Goal: Task Accomplishment & Management: Manage account settings

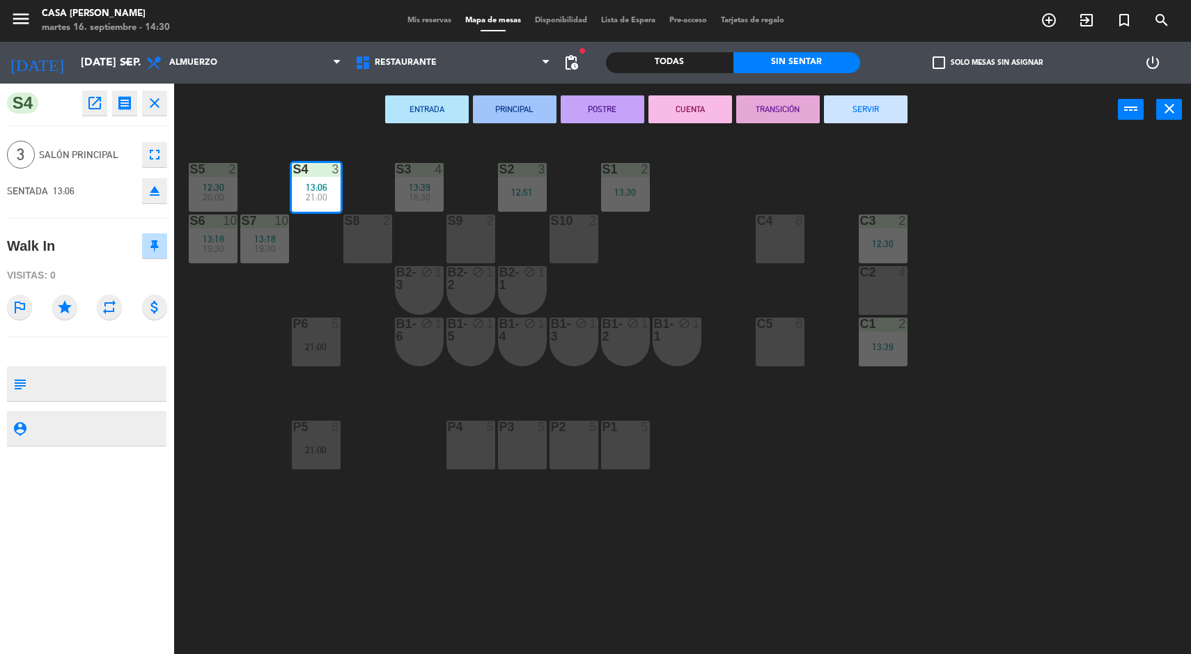
click at [839, 104] on button "SERVIR" at bounding box center [866, 109] width 84 height 28
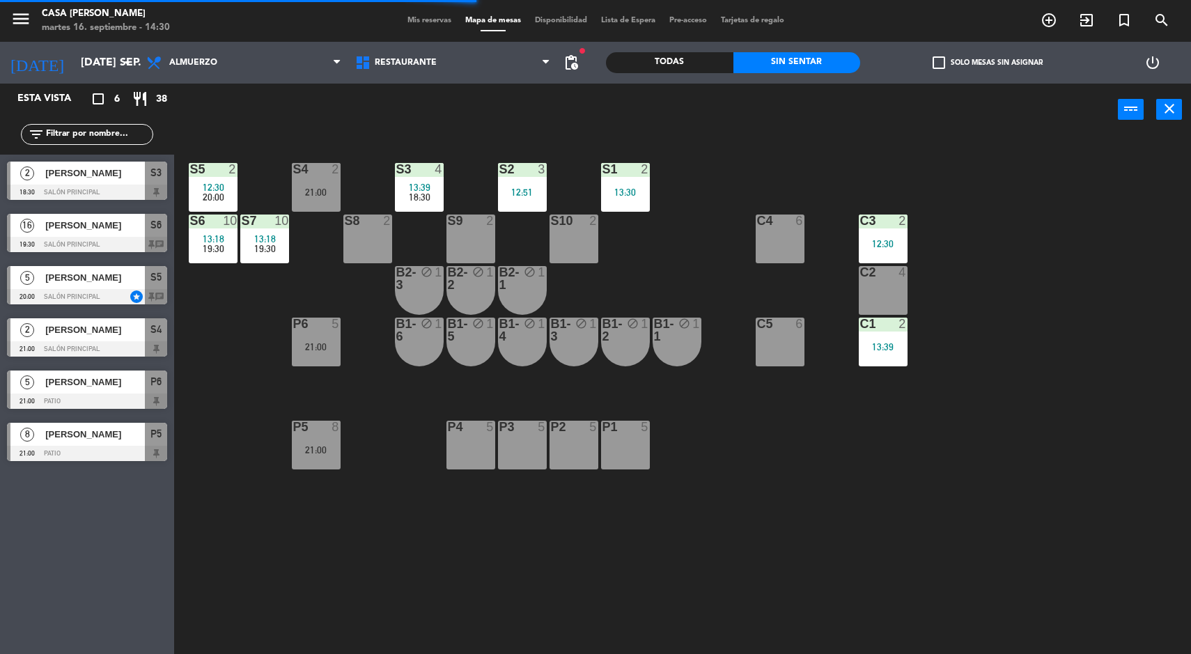
click at [930, 265] on div "S5 2 12:30 20:00 S4 2 21:00 S3 4 13:39 18:30 S2 3 12:51 S1 2 13:30 S6 10 13:18 …" at bounding box center [688, 397] width 1005 height 518
click at [892, 219] on div at bounding box center [882, 221] width 23 height 13
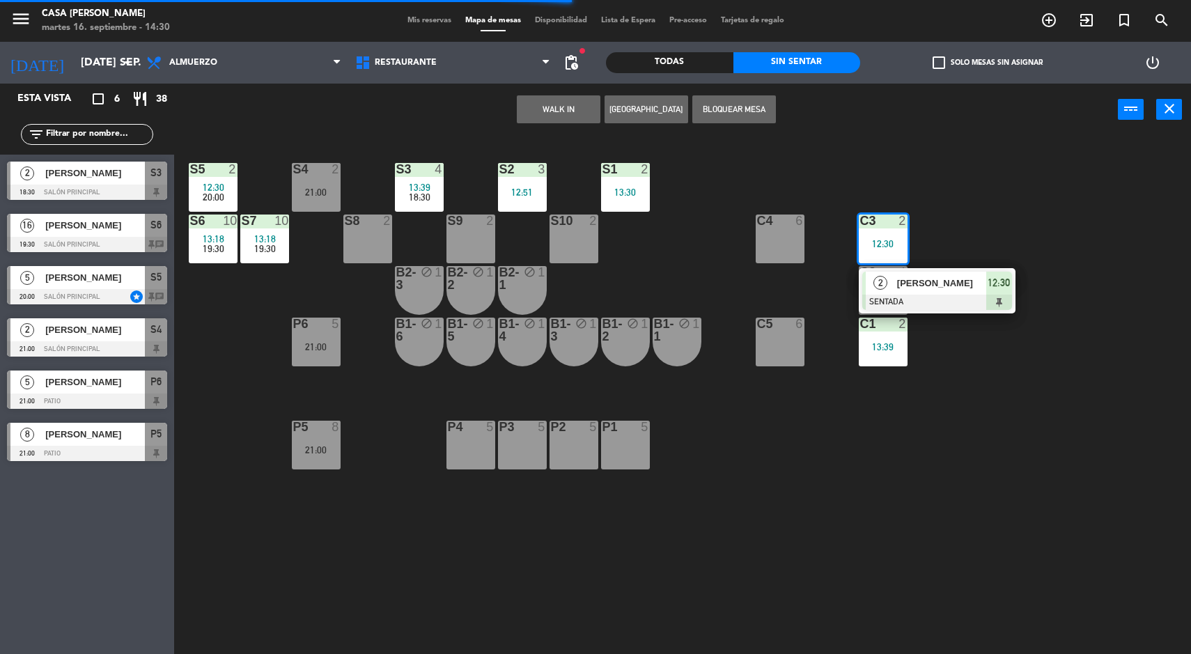
click at [947, 270] on div "2 [PERSON_NAME] 12:30" at bounding box center [937, 290] width 157 height 45
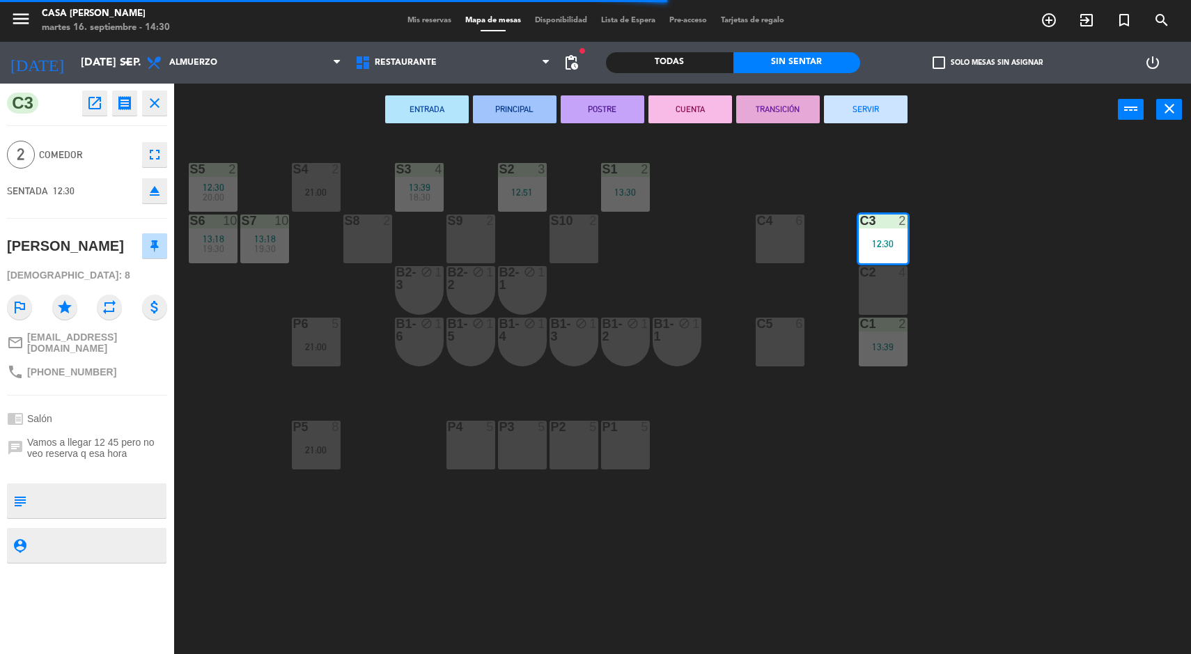
click at [874, 80] on div "check_box_outline_blank Solo mesas sin asignar" at bounding box center [987, 63] width 254 height 42
click at [871, 96] on button "SERVIR" at bounding box center [866, 109] width 84 height 28
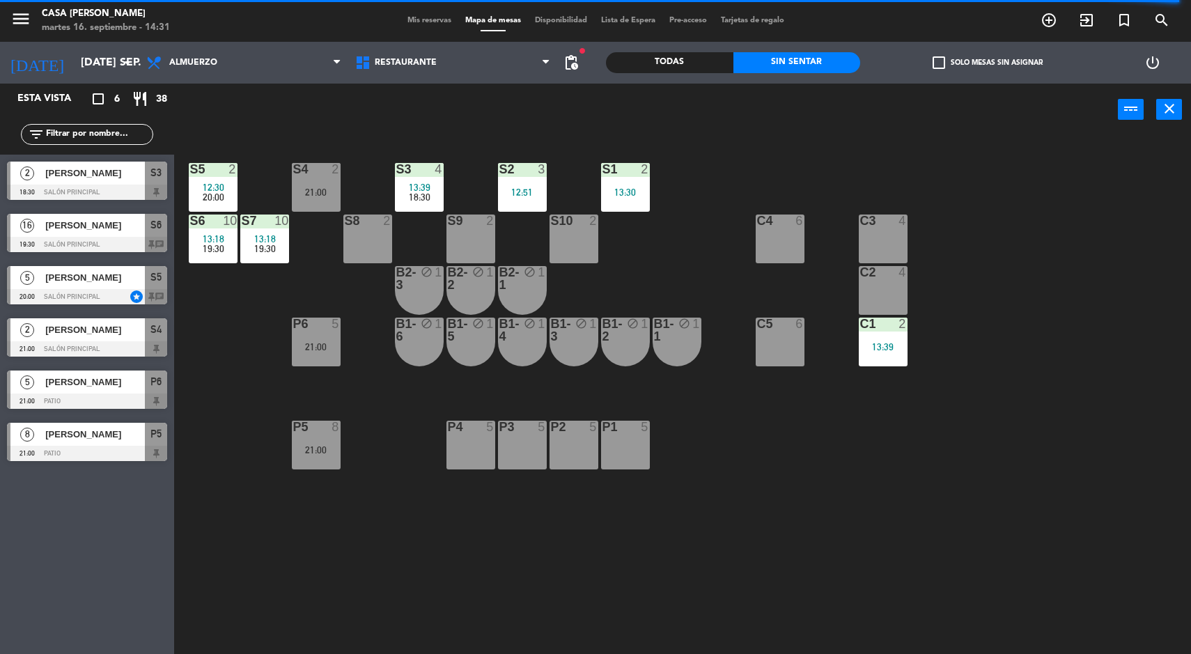
click at [217, 169] on div at bounding box center [212, 169] width 23 height 13
click at [407, 173] on div at bounding box center [418, 169] width 23 height 13
click at [981, 433] on div "S5 2 12:30 20:00 S4 2 21:00 S3 4 13:39 18:30 S2 3 12:51 S1 2 13:30 S6 10 13:18 …" at bounding box center [688, 397] width 1005 height 518
click at [329, 171] on div "2" at bounding box center [338, 169] width 23 height 13
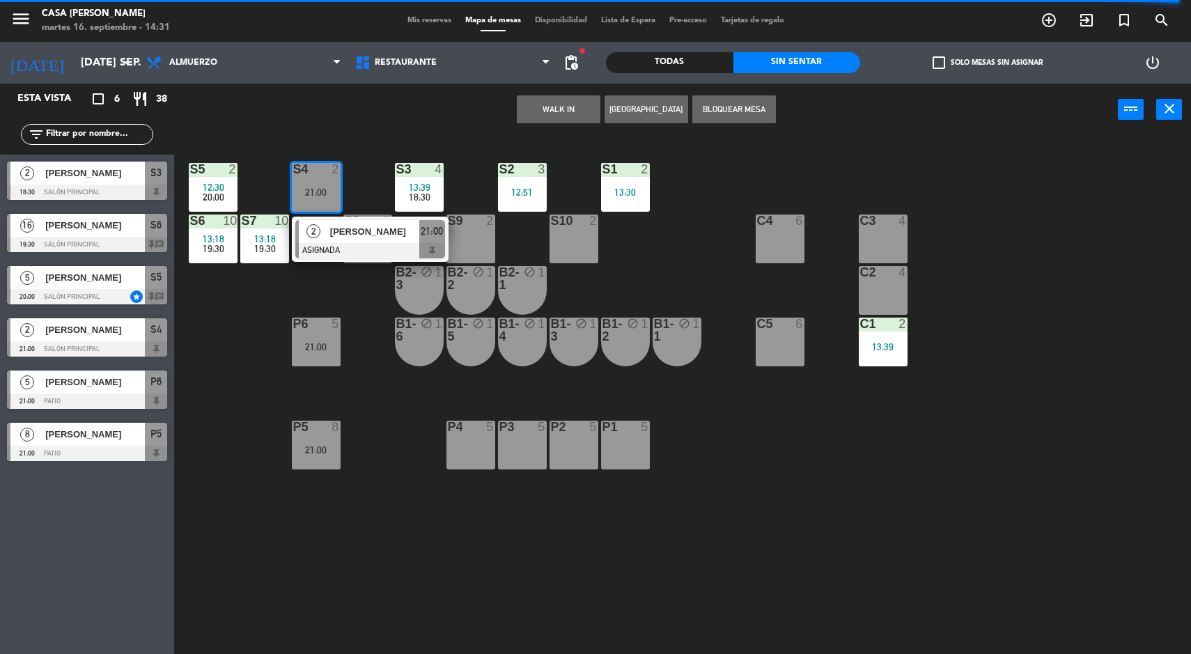
click at [1050, 552] on div "S5 2 12:30 20:00 S4 2 21:00 2 [PERSON_NAME] ASIGNADA 21:00 S3 4 13:39 18:30 S2 …" at bounding box center [688, 397] width 1005 height 518
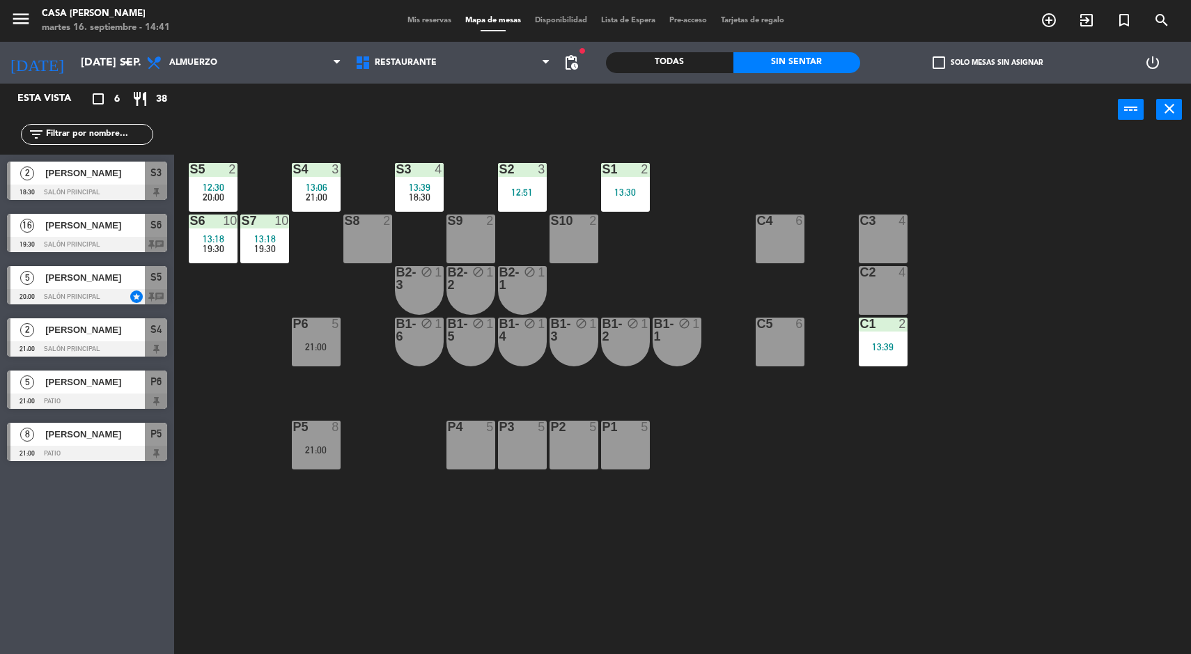
click at [392, 163] on div "S3" at bounding box center [395, 169] width 23 height 13
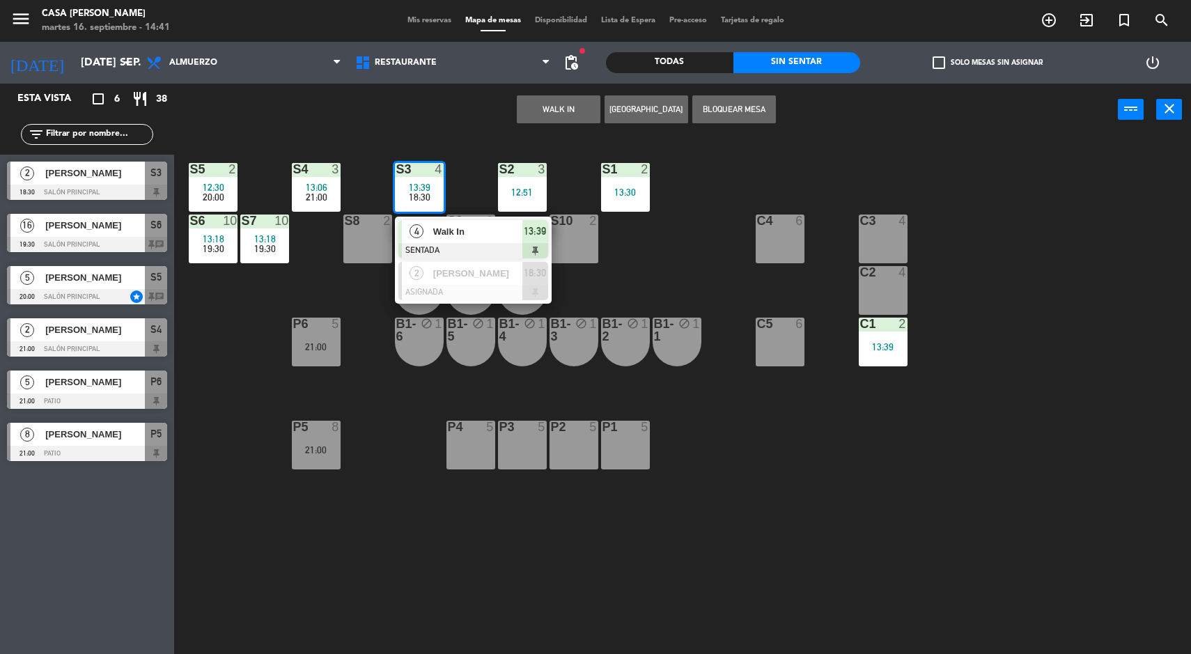
click at [757, 470] on div "S5 2 12:30 20:00 S4 3 13:06 21:00 S3 4 13:39 18:30 4 Walk In SENTADA 13:39 2 [P…" at bounding box center [688, 397] width 1005 height 518
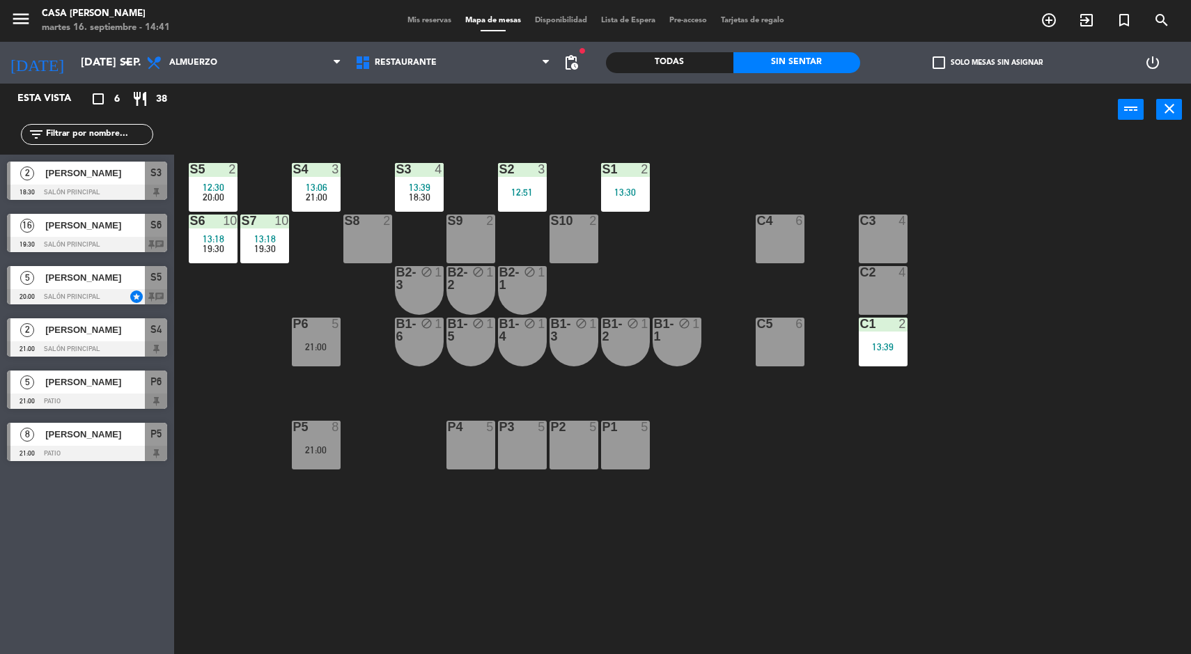
click at [336, 165] on div "3" at bounding box center [336, 169] width 8 height 13
click at [570, 535] on div "S5 2 12:30 20:00 S4 3 13:06 21:00 S3 4 13:39 18:30 S2 3 12:51 S1 2 13:30 S6 10 …" at bounding box center [688, 397] width 1005 height 518
click at [308, 449] on div "21:00" at bounding box center [316, 450] width 49 height 10
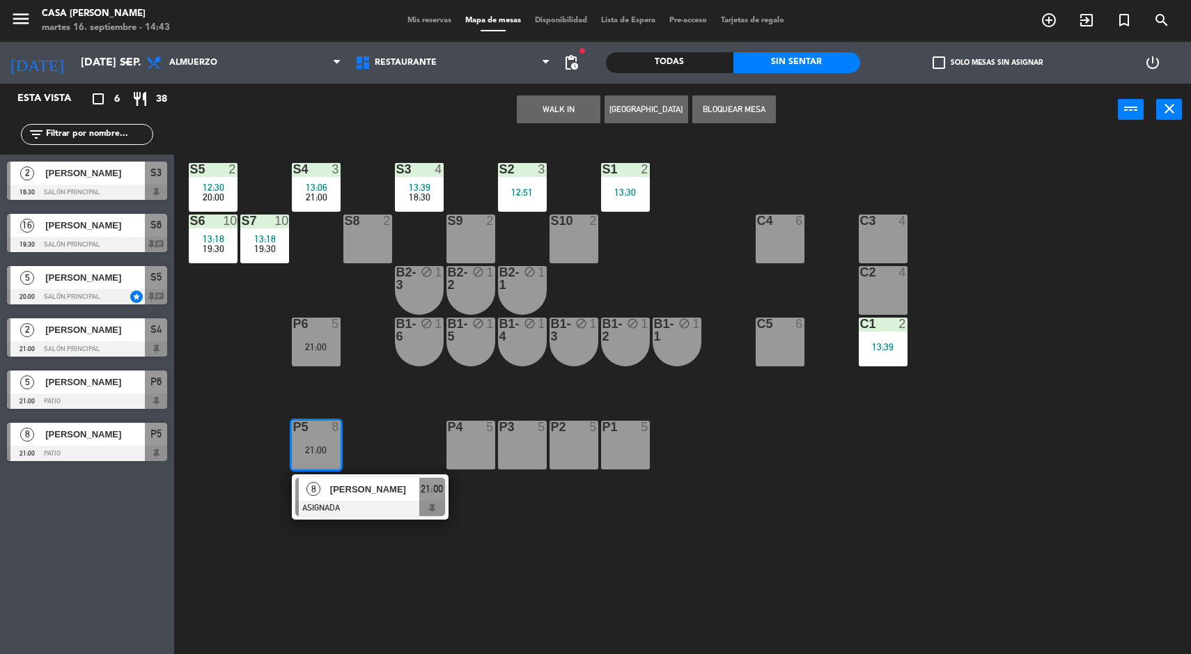
click at [408, 512] on div at bounding box center [370, 508] width 150 height 15
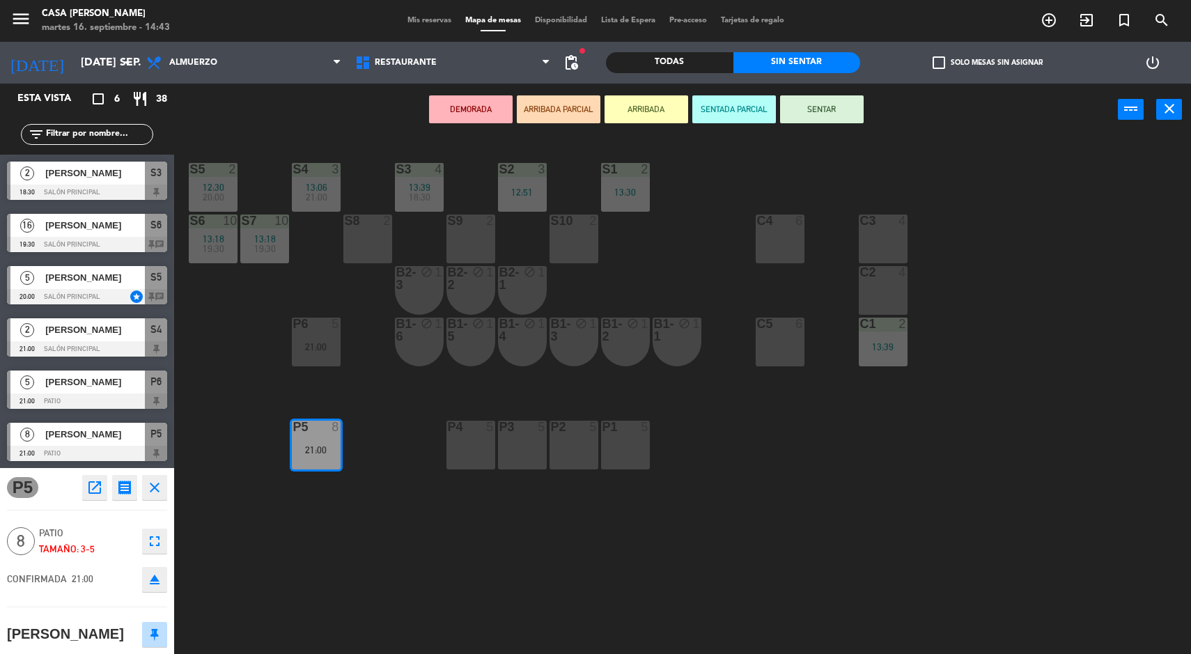
click at [609, 436] on div "P1 5" at bounding box center [625, 445] width 49 height 49
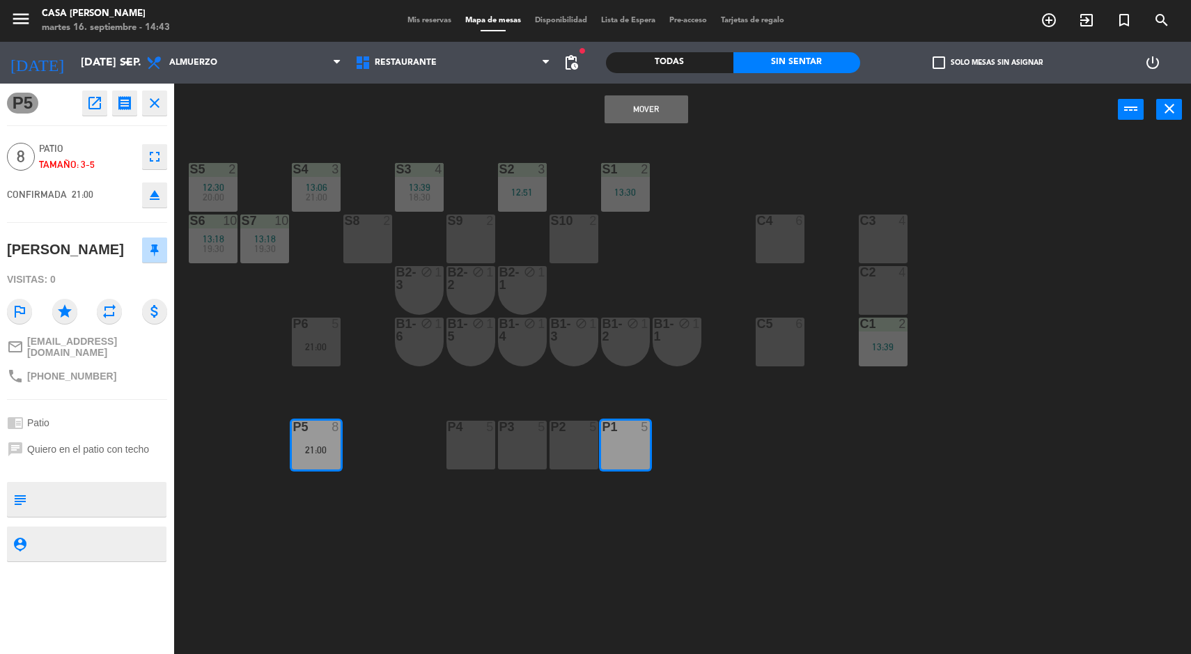
click at [554, 442] on div "P2 5" at bounding box center [574, 445] width 49 height 49
click at [644, 109] on button "Mover y Unir" at bounding box center [647, 109] width 84 height 28
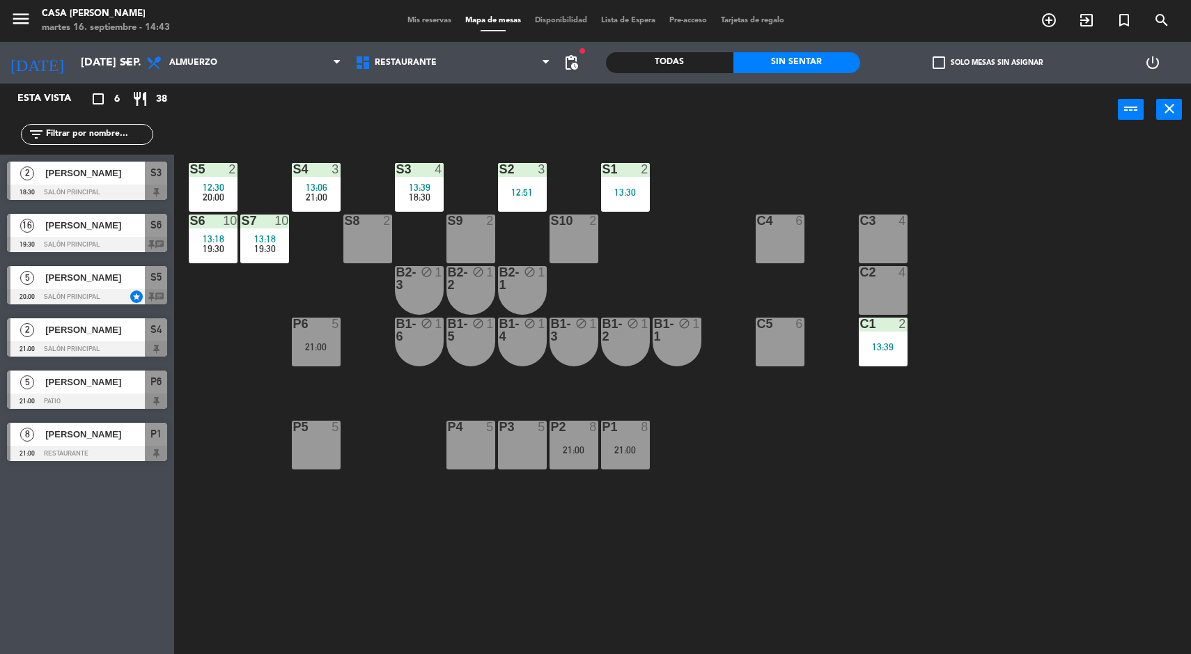
click at [322, 345] on div "21:00" at bounding box center [316, 347] width 49 height 10
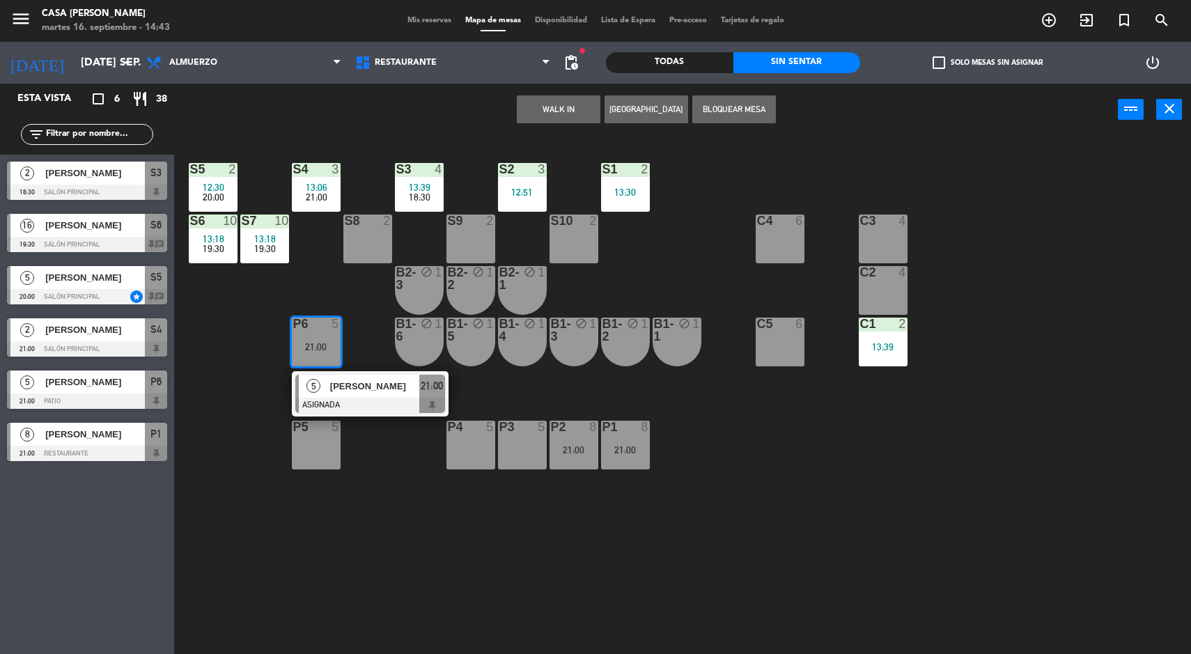
click at [380, 384] on span "[PERSON_NAME]" at bounding box center [374, 386] width 89 height 15
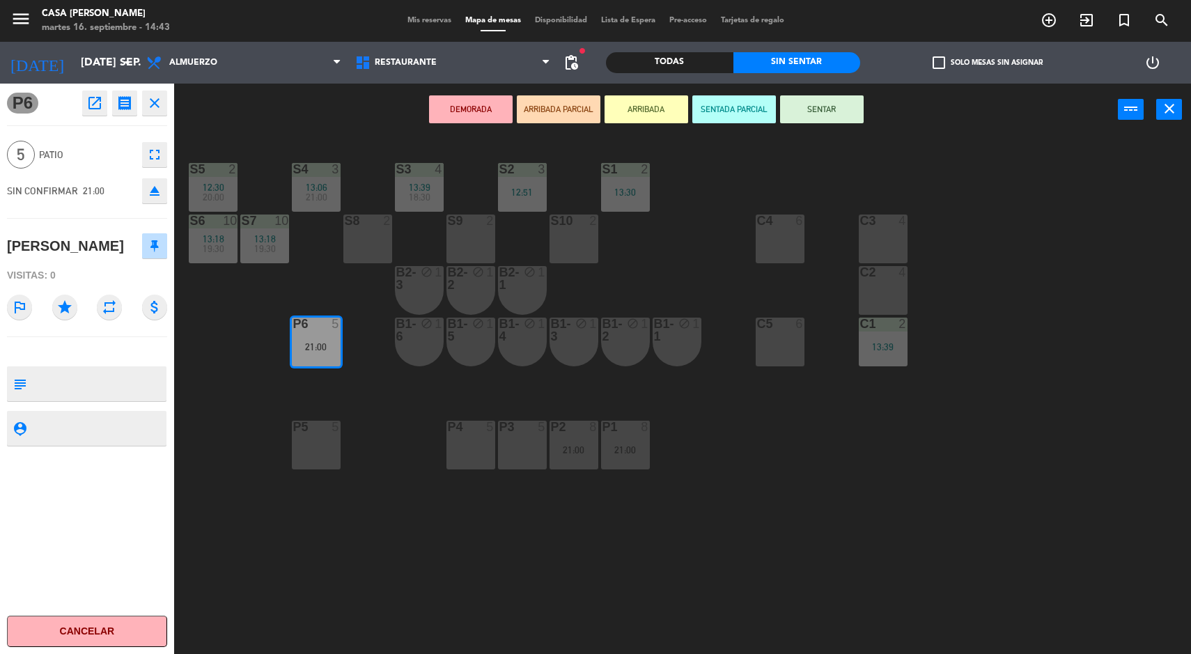
click at [55, 643] on button "Cancelar" at bounding box center [87, 631] width 160 height 31
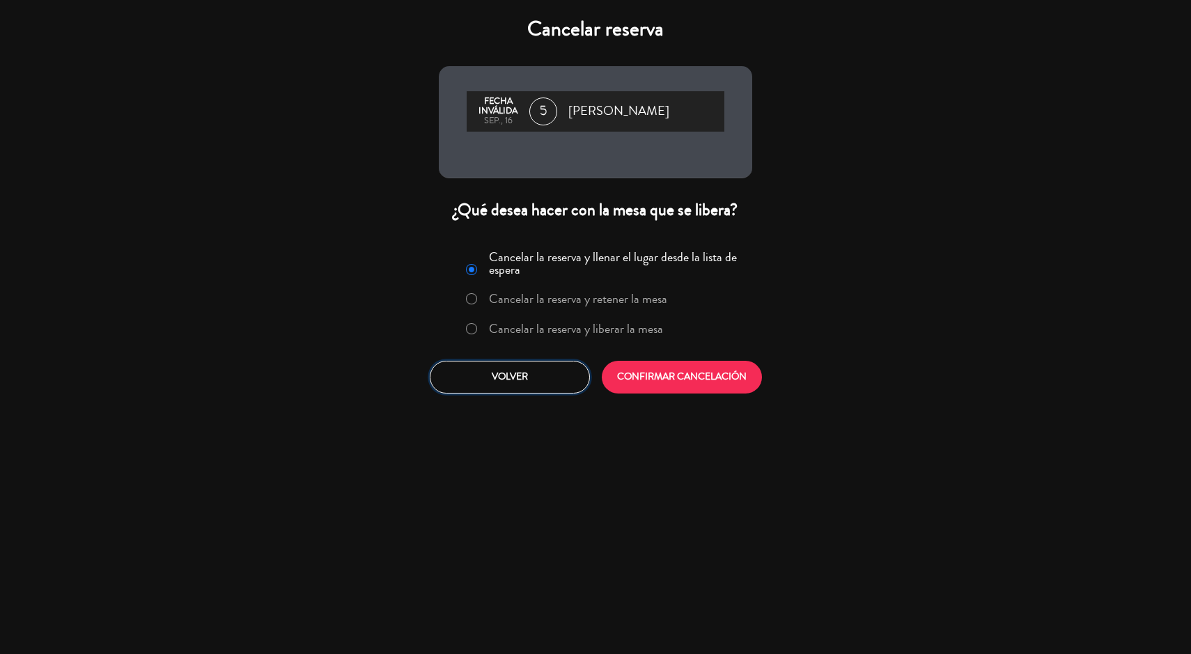
click at [511, 365] on button "Volver" at bounding box center [510, 377] width 160 height 33
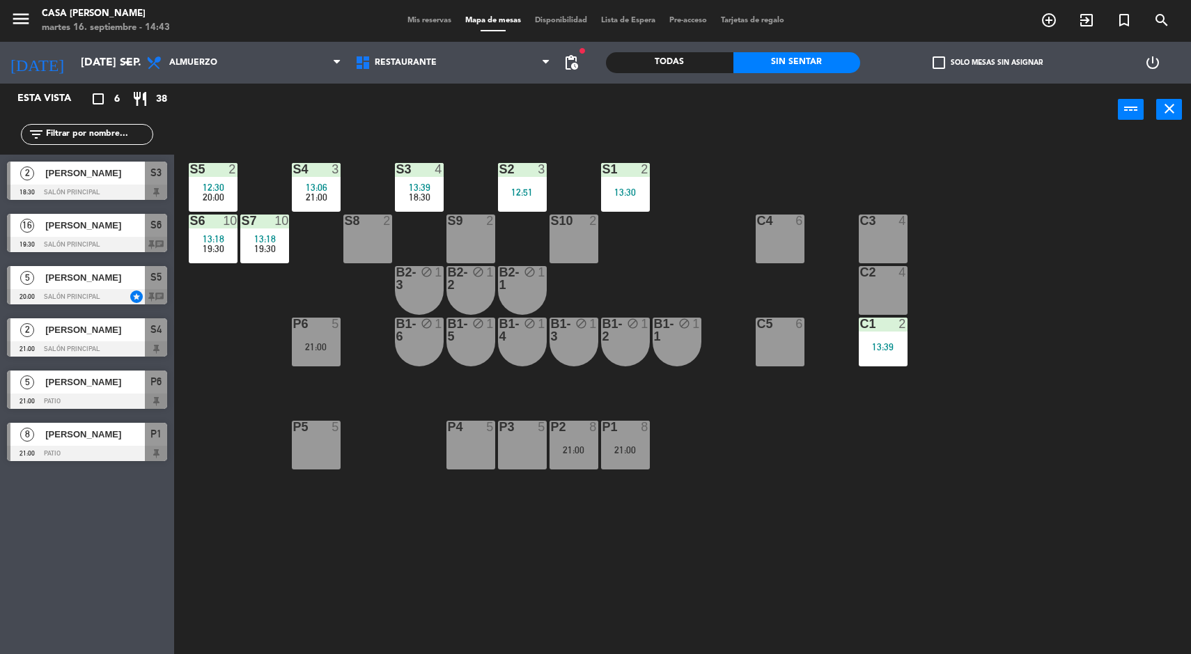
click at [330, 326] on div "5" at bounding box center [338, 324] width 23 height 13
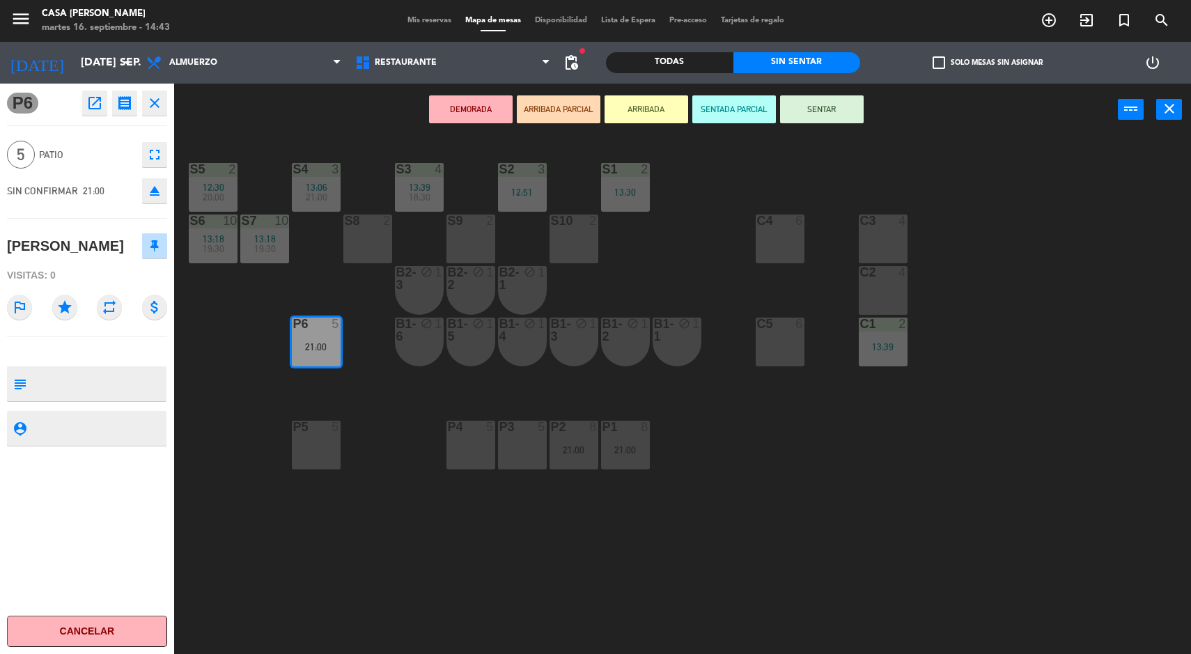
click at [118, 630] on button "Cancelar" at bounding box center [87, 631] width 160 height 31
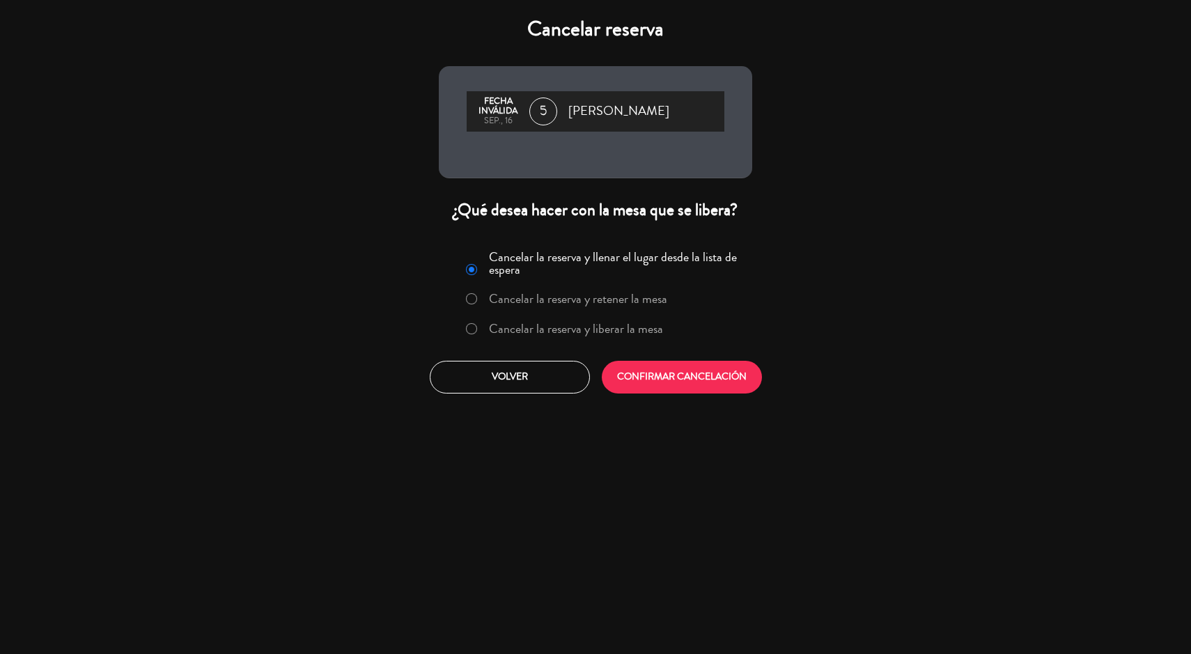
click at [563, 335] on label "Cancelar la reserva y liberar la mesa" at bounding box center [576, 328] width 174 height 13
click at [667, 387] on button "CONFIRMAR CANCELACIÓN" at bounding box center [682, 377] width 160 height 33
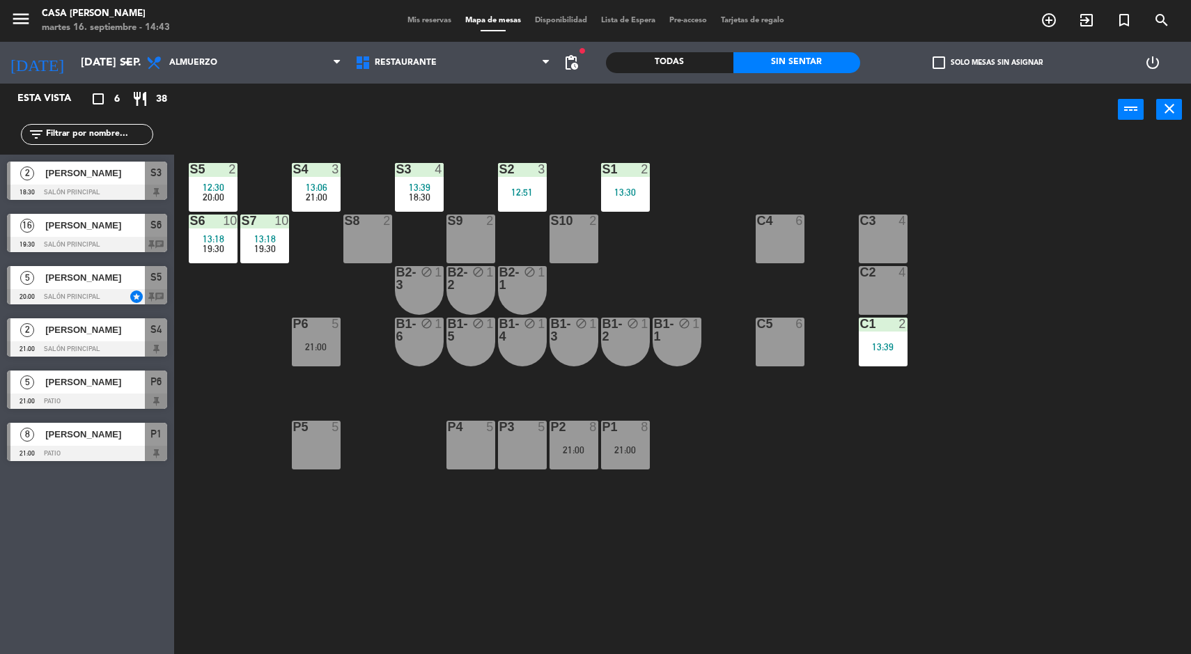
click at [318, 447] on div "P5 5" at bounding box center [316, 445] width 49 height 49
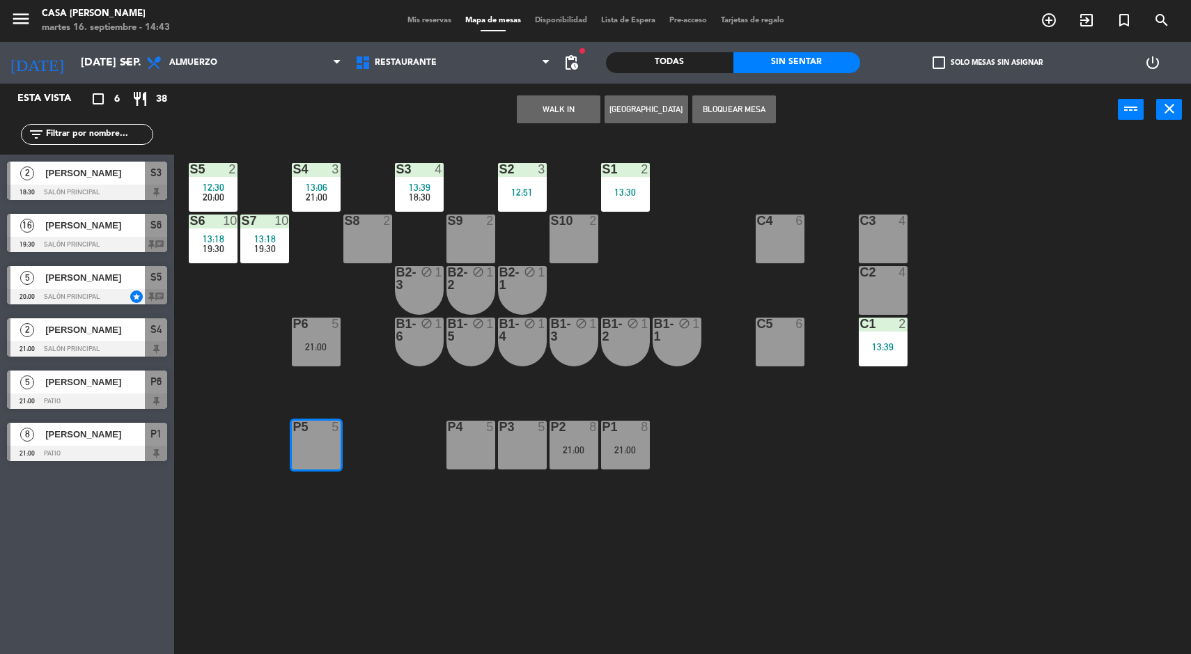
click at [328, 334] on div "P6 5 21:00" at bounding box center [316, 342] width 49 height 49
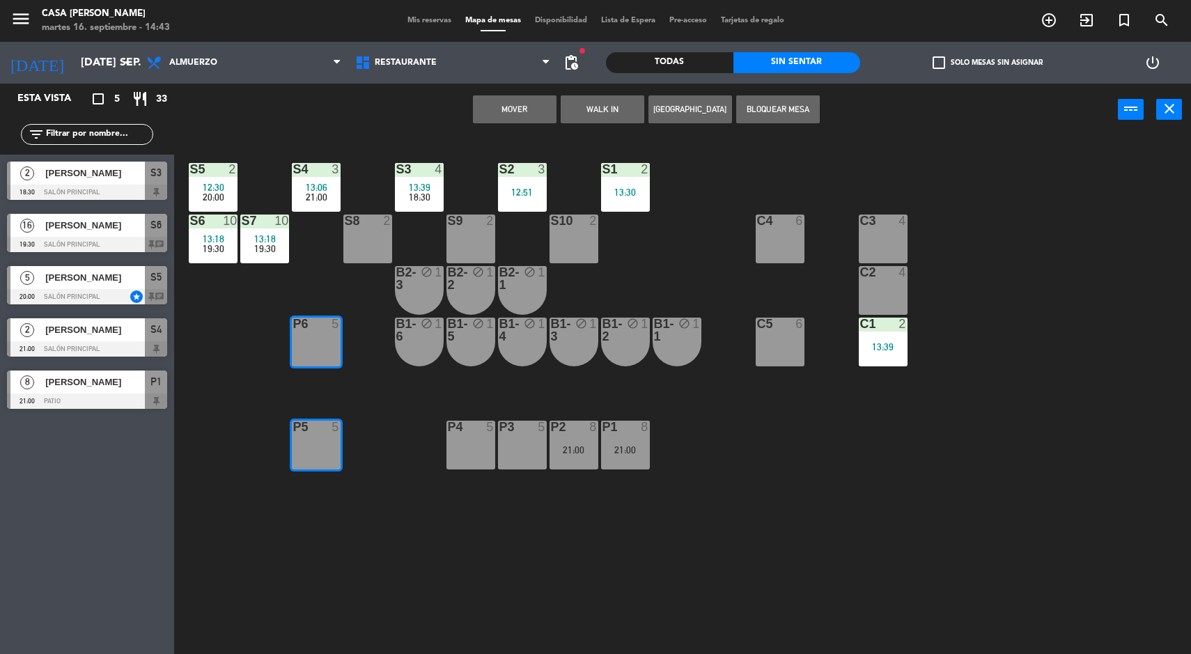
click at [781, 141] on div "S5 2 12:30 20:00 S4 3 13:06 21:00 S3 4 13:39 18:30 S2 3 12:51 S1 2 13:30 S6 10 …" at bounding box center [688, 397] width 1005 height 518
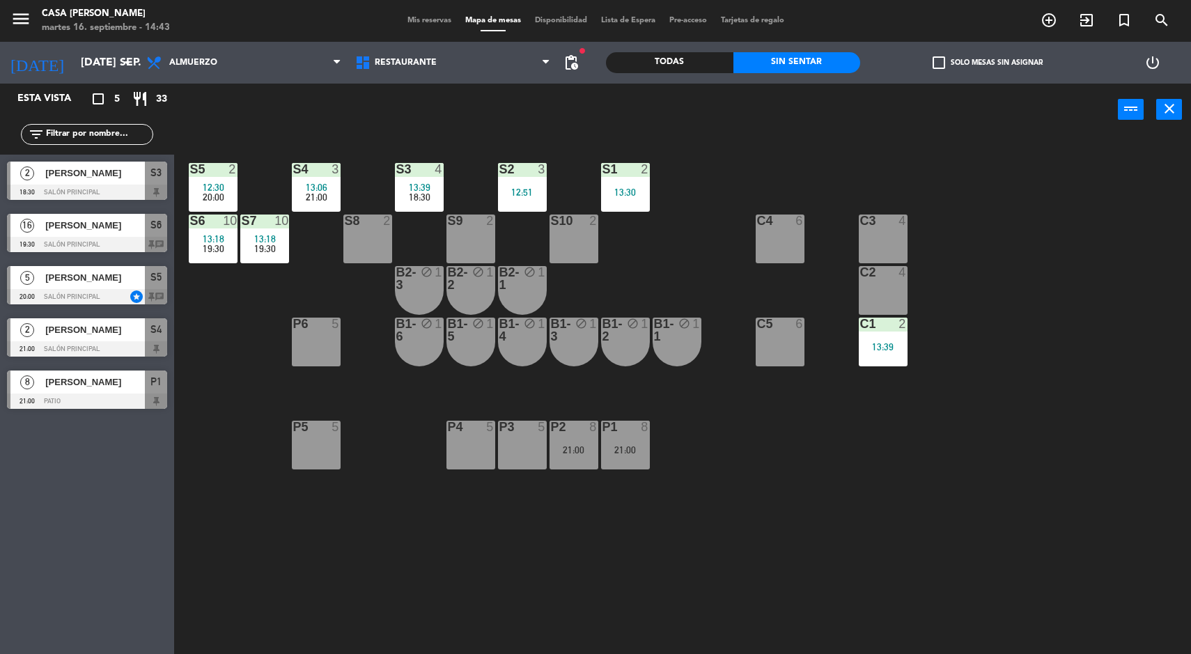
click at [319, 466] on div "P5 5" at bounding box center [316, 445] width 49 height 49
click at [320, 363] on div "P6 5" at bounding box center [316, 342] width 49 height 49
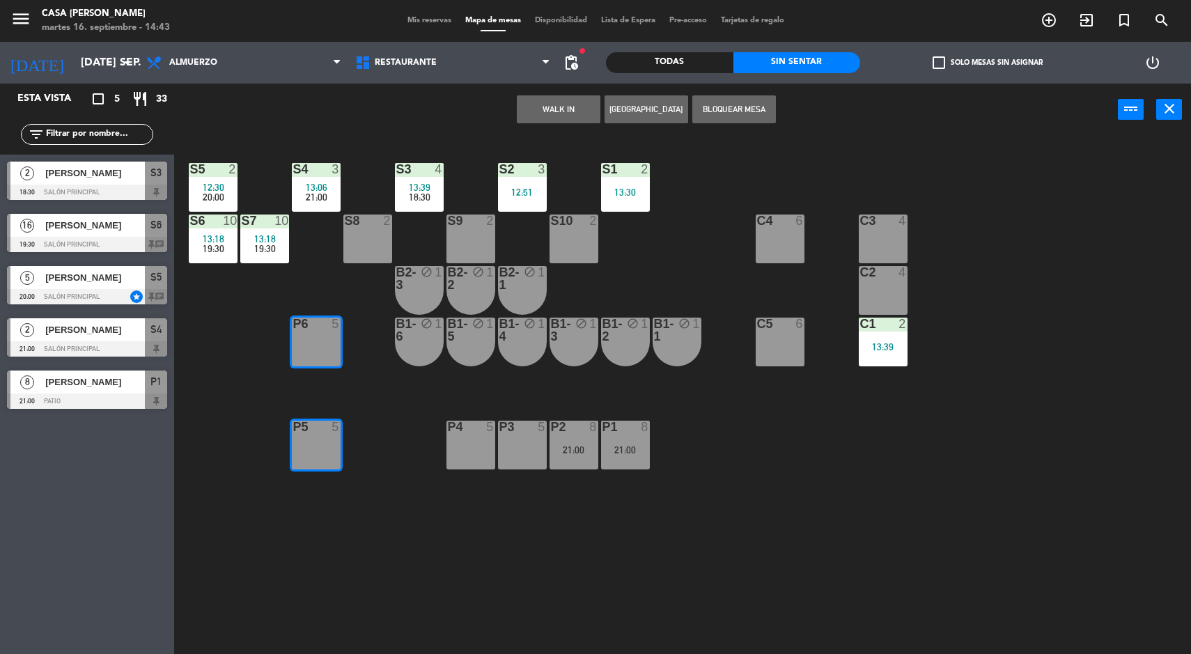
click at [744, 123] on button "Bloquear Mesa" at bounding box center [734, 109] width 84 height 28
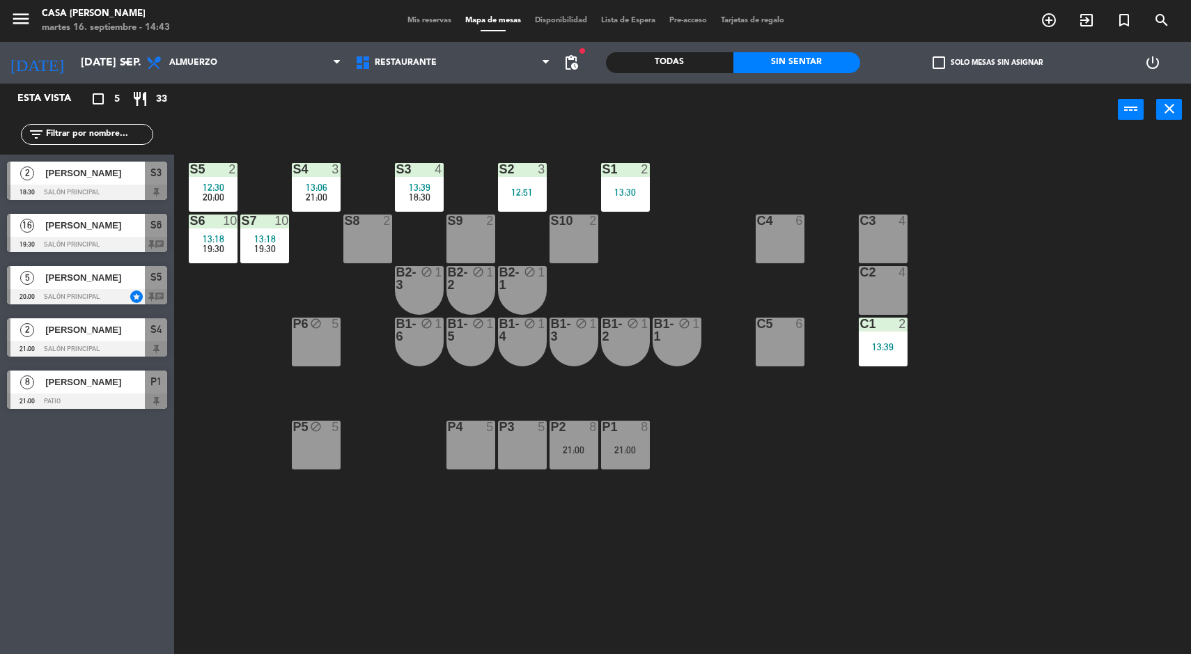
click at [589, 449] on div "21:00" at bounding box center [574, 450] width 49 height 10
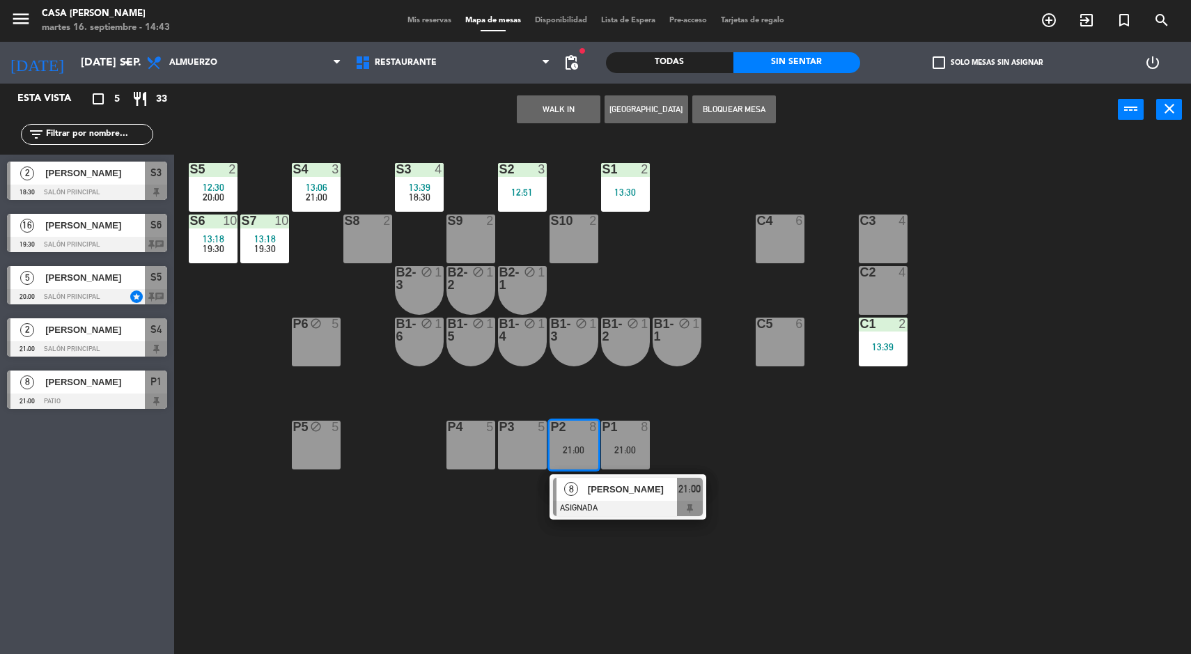
click at [595, 515] on div at bounding box center [628, 508] width 150 height 15
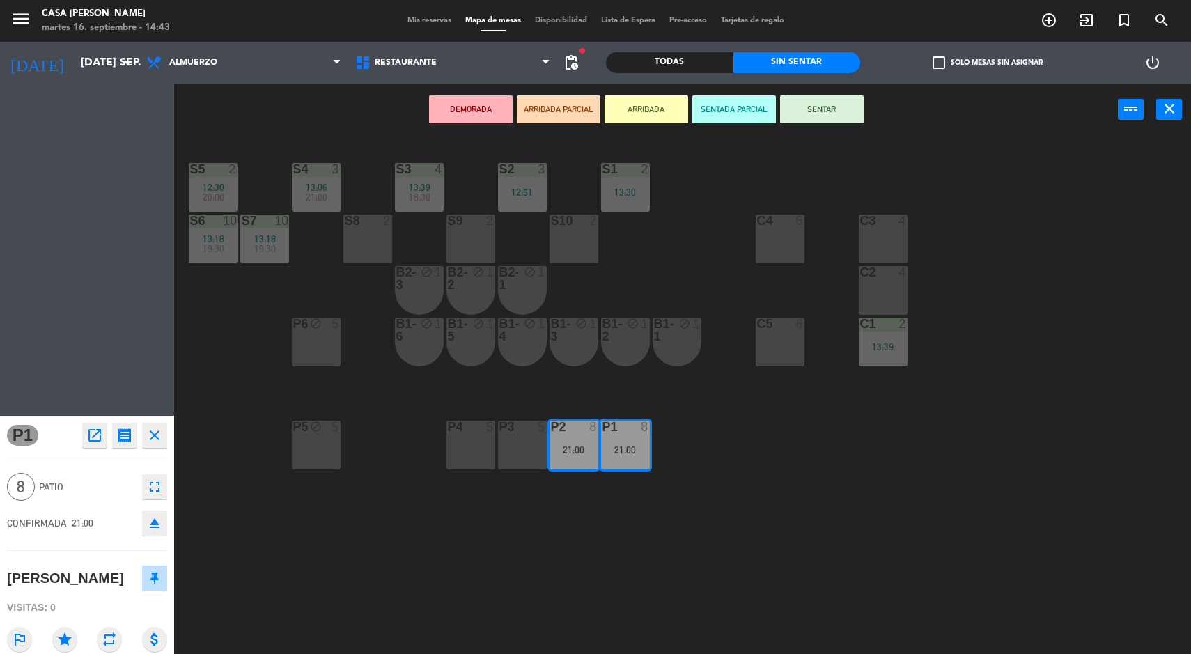
click at [504, 446] on div "P3 5" at bounding box center [522, 445] width 49 height 49
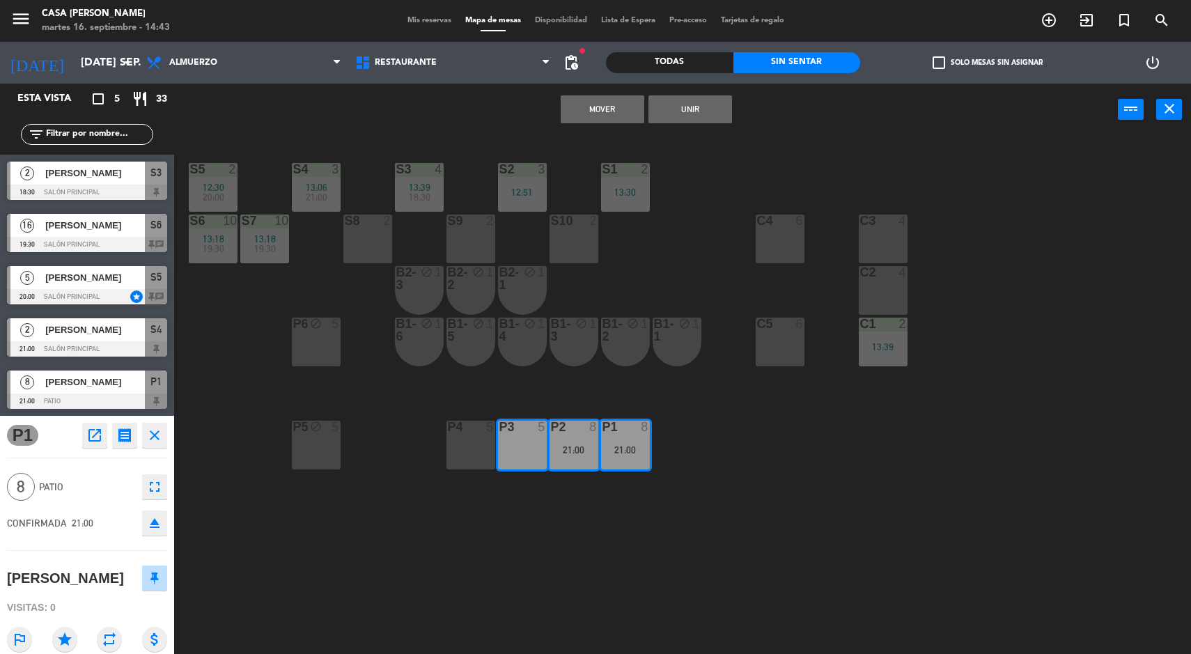
click at [479, 448] on div "P4 5" at bounding box center [470, 445] width 49 height 49
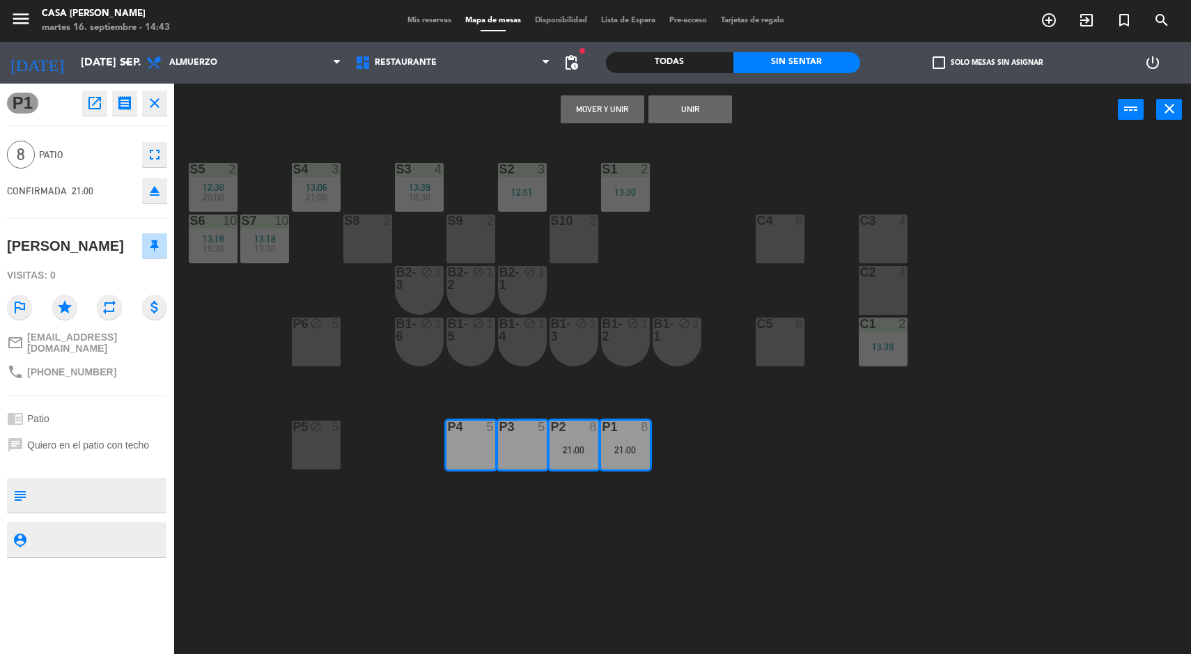
click at [577, 116] on button "Mover y Unir" at bounding box center [603, 109] width 84 height 28
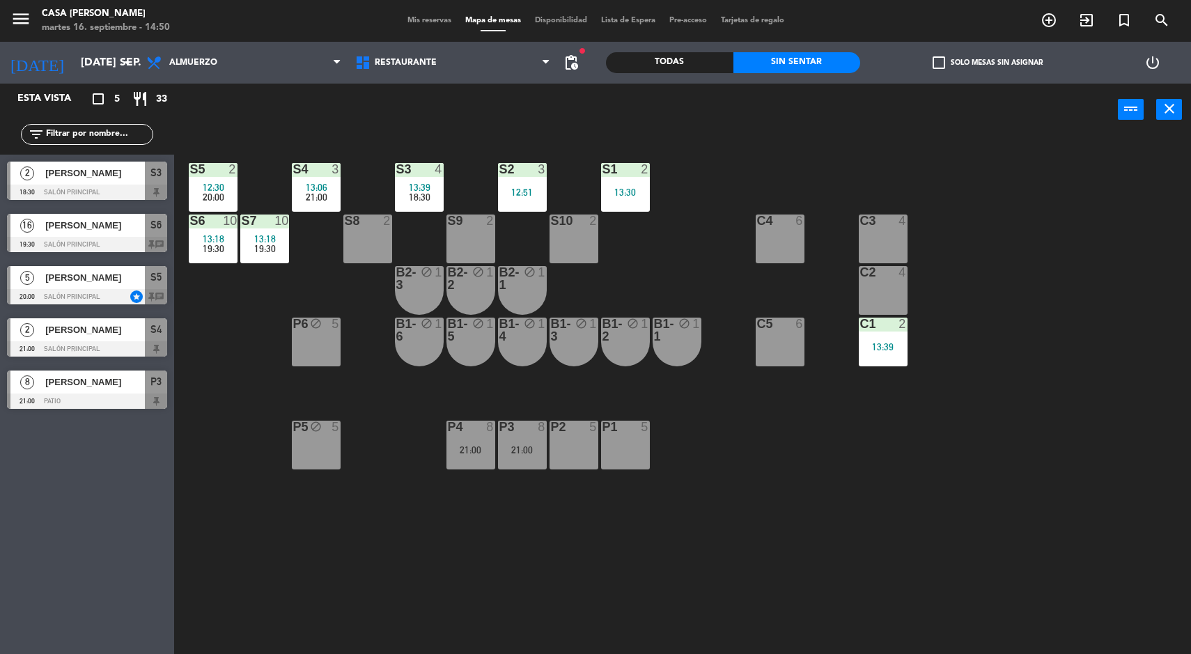
click at [327, 185] on span "13:06" at bounding box center [317, 187] width 22 height 11
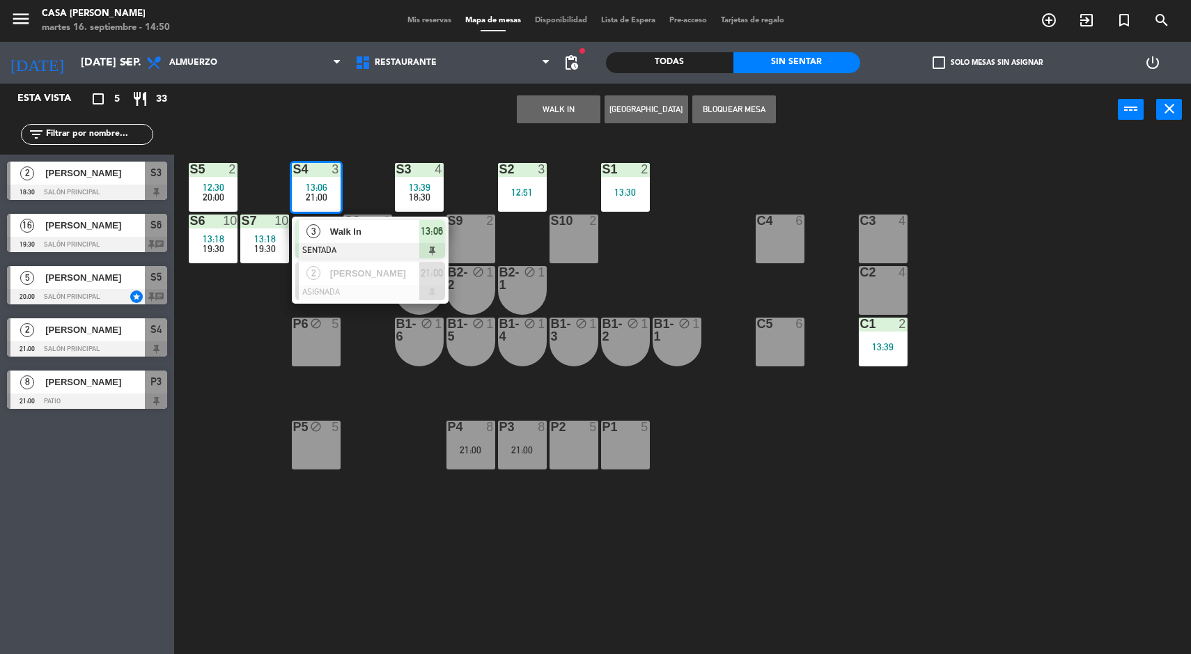
click at [654, 261] on div "S5 2 12:30 20:00 S4 3 13:06 21:00 3 Walk In SENTADA 13:06 2 [PERSON_NAME] ASIGN…" at bounding box center [688, 397] width 1005 height 518
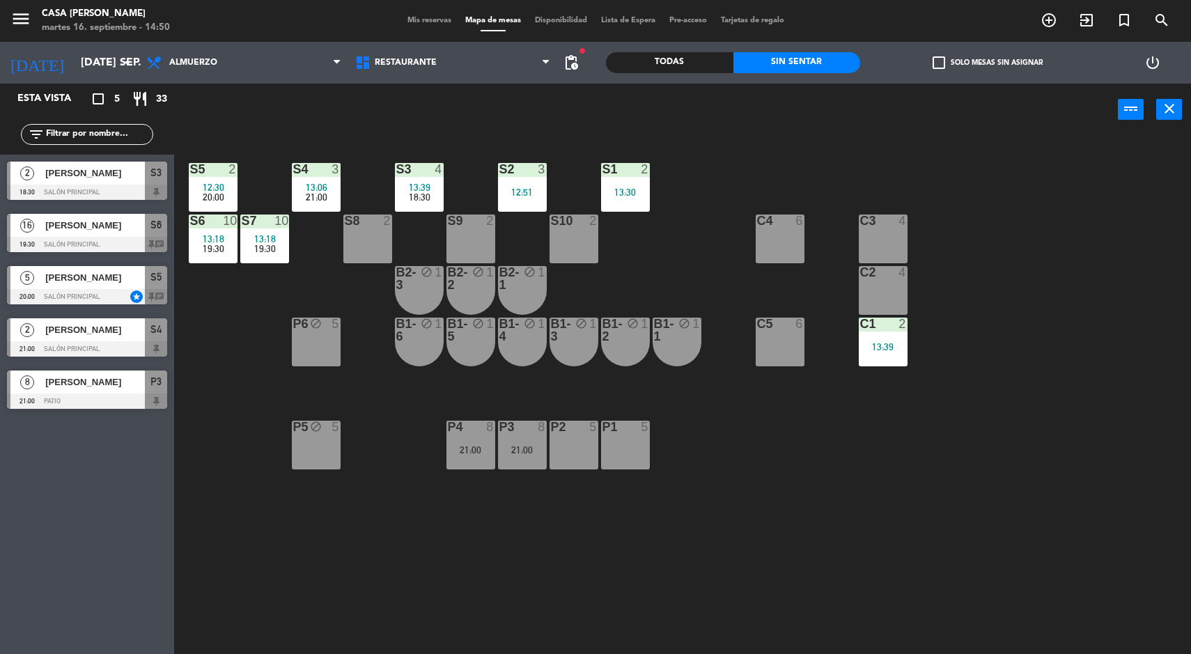
click at [310, 185] on span "13:06" at bounding box center [317, 187] width 22 height 11
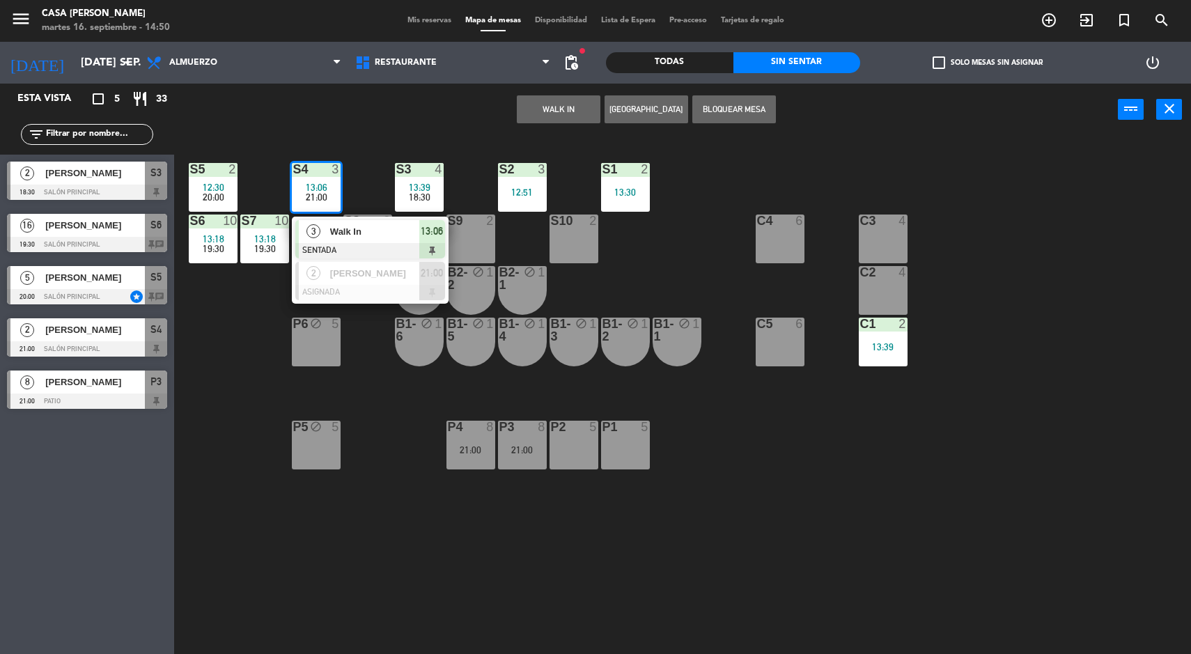
click at [407, 251] on div at bounding box center [370, 250] width 150 height 15
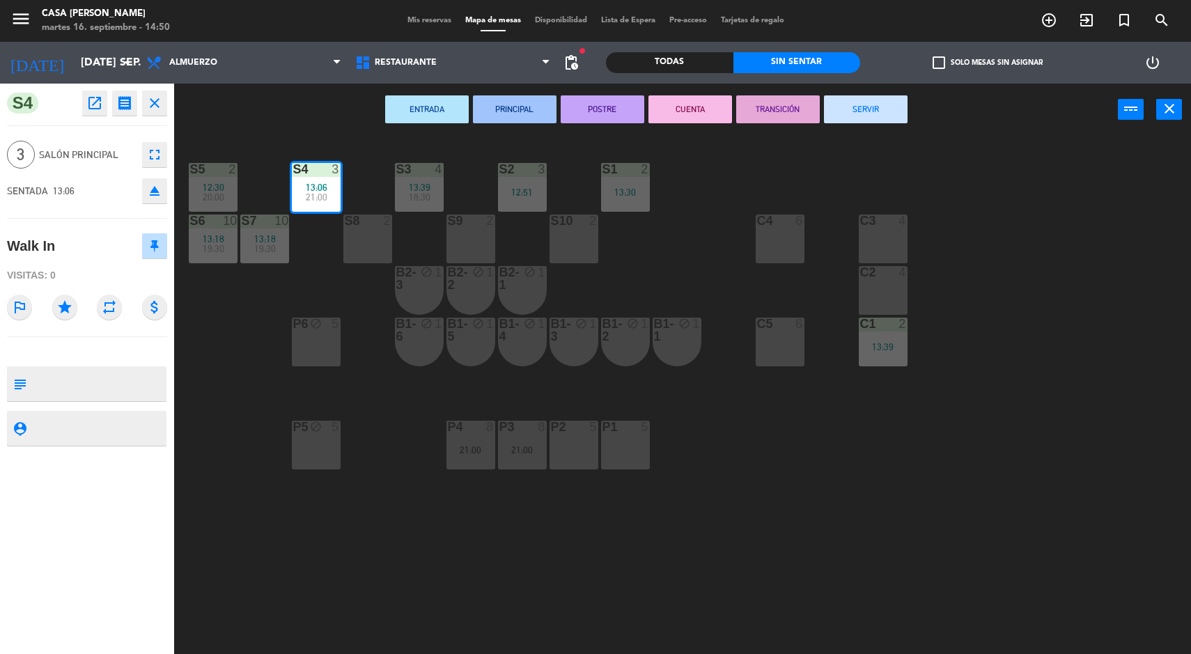
click at [850, 104] on button "SERVIR" at bounding box center [866, 109] width 84 height 28
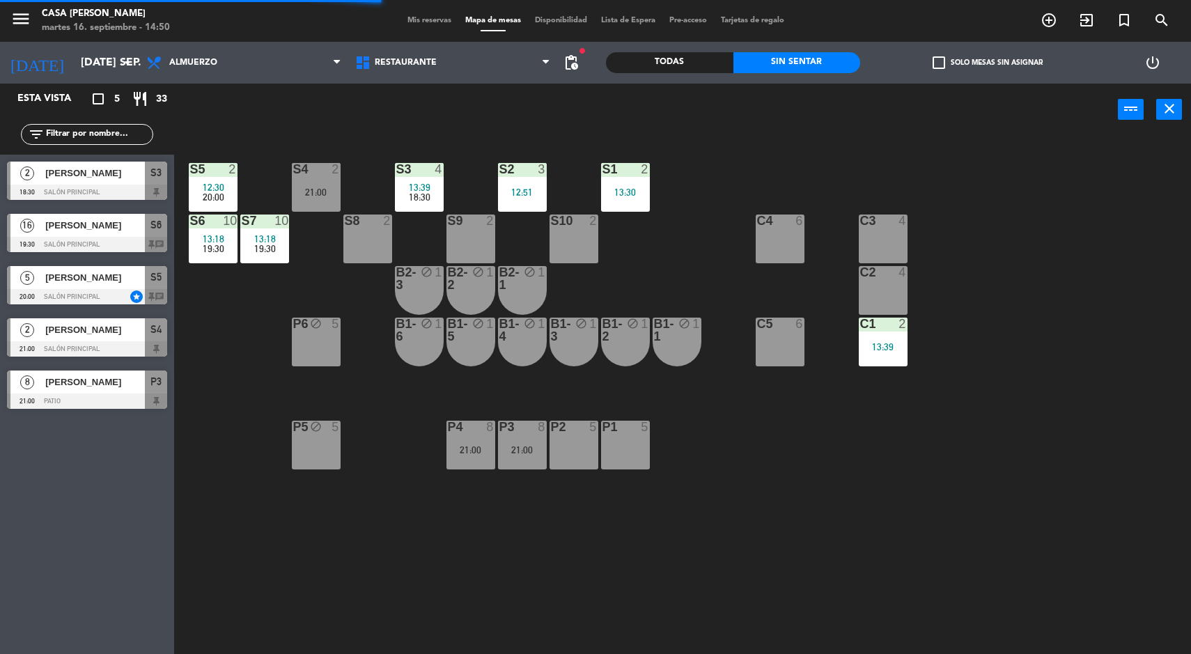
click at [441, 185] on div "13:39" at bounding box center [419, 187] width 49 height 10
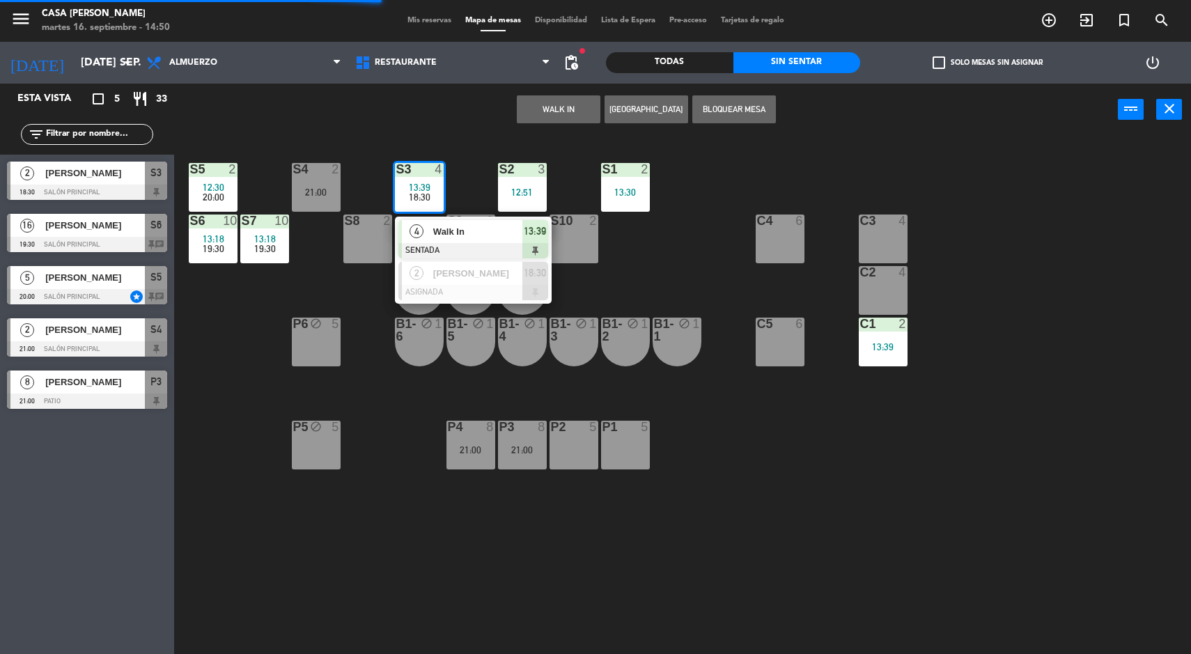
click at [554, 219] on div "4 Walk In SENTADA 13:39" at bounding box center [473, 239] width 178 height 45
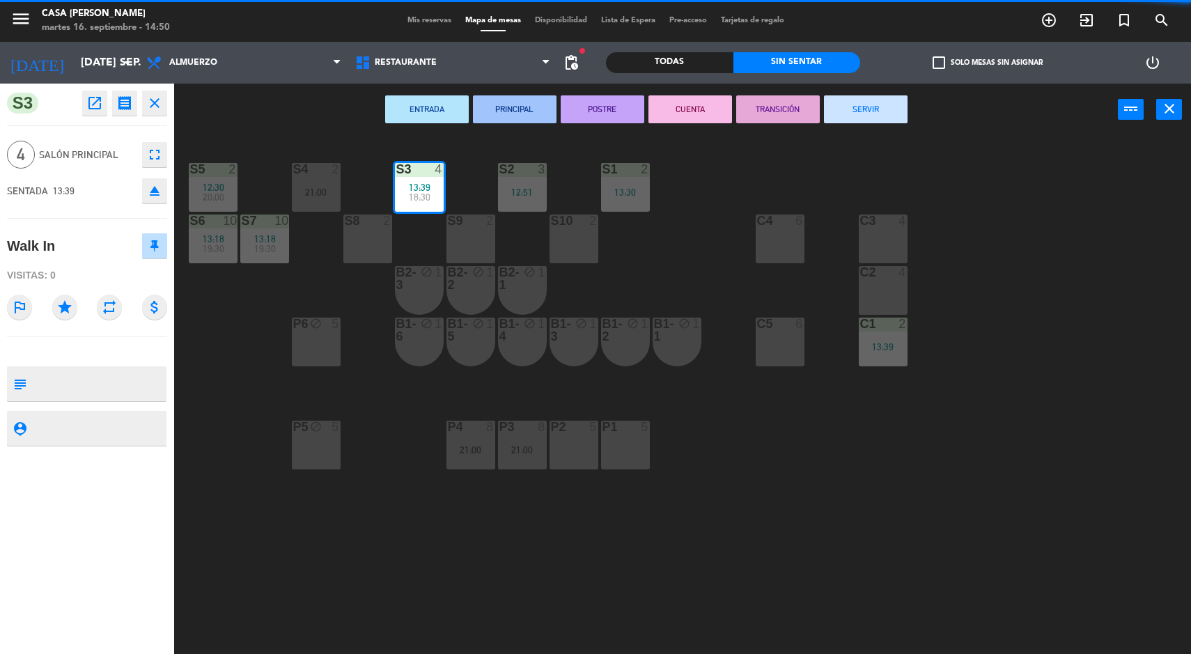
click at [834, 100] on button "SERVIR" at bounding box center [866, 109] width 84 height 28
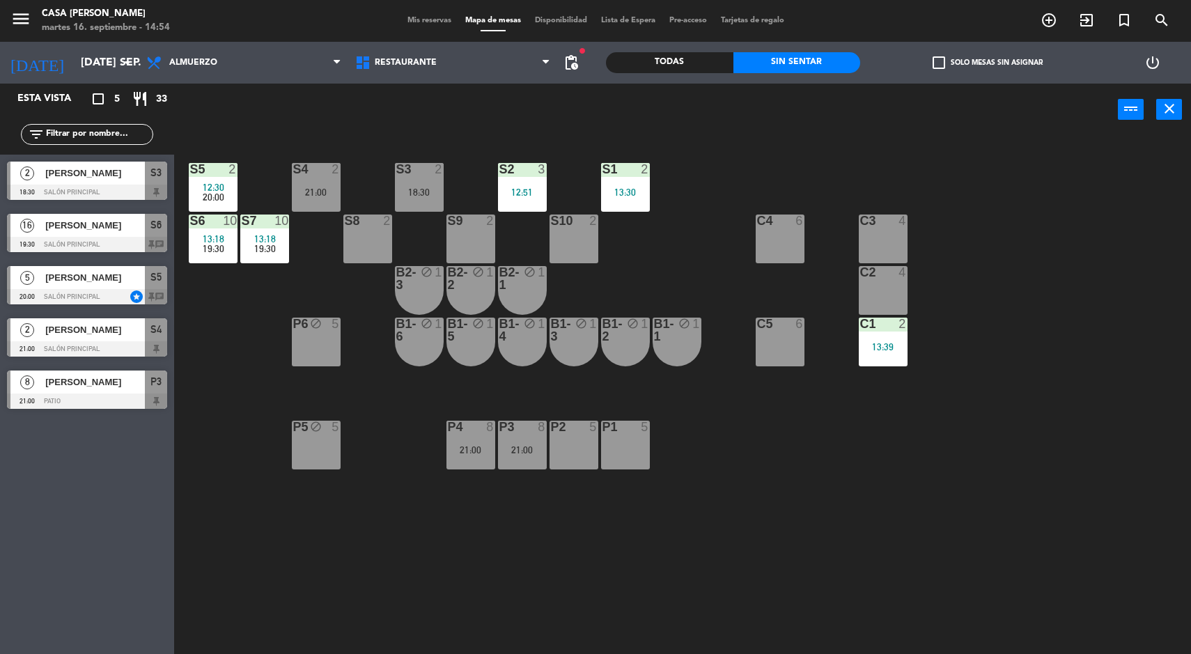
click at [268, 224] on div at bounding box center [264, 221] width 23 height 13
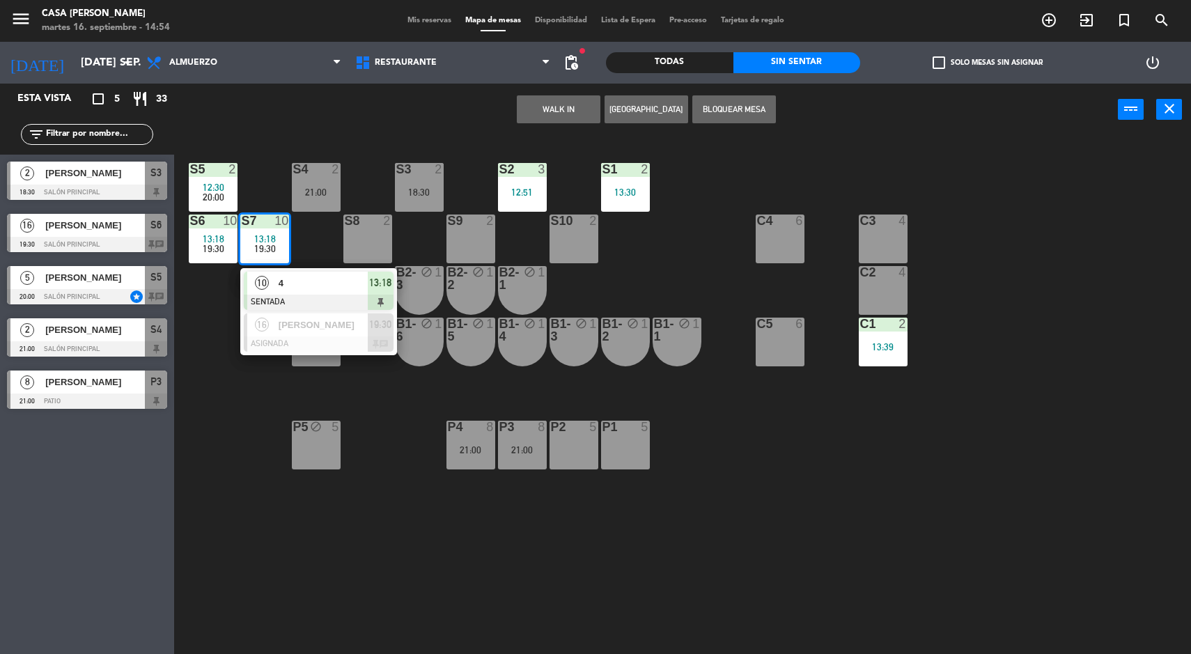
click at [307, 292] on div "4" at bounding box center [322, 283] width 91 height 23
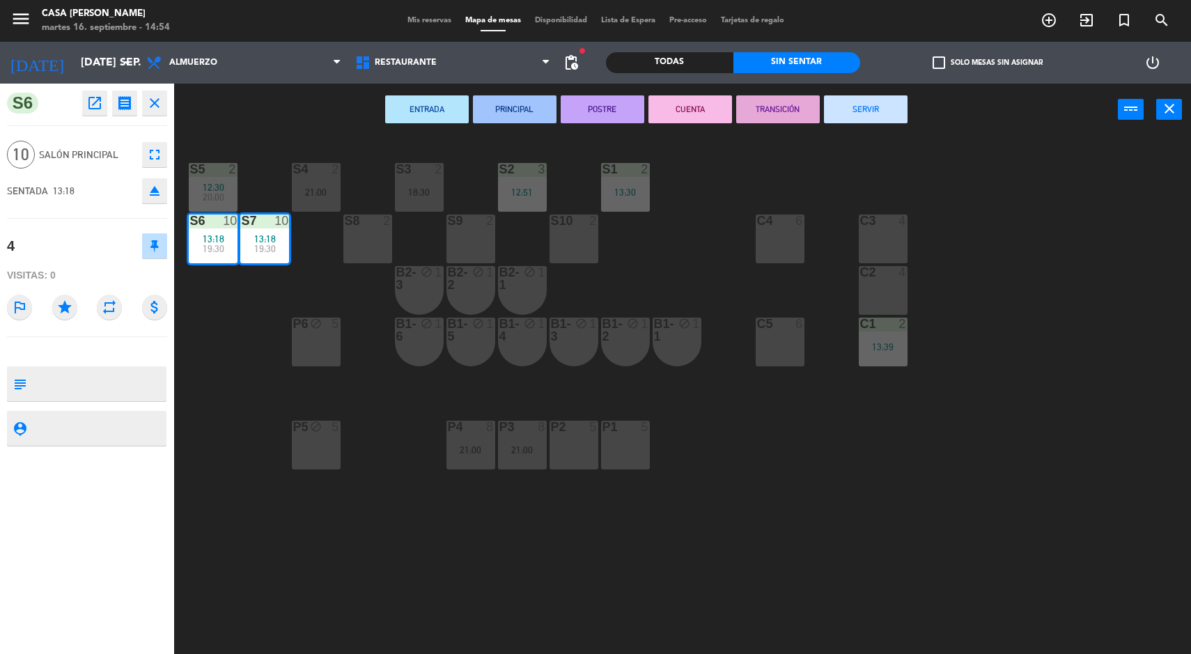
click at [859, 118] on button "SERVIR" at bounding box center [866, 109] width 84 height 28
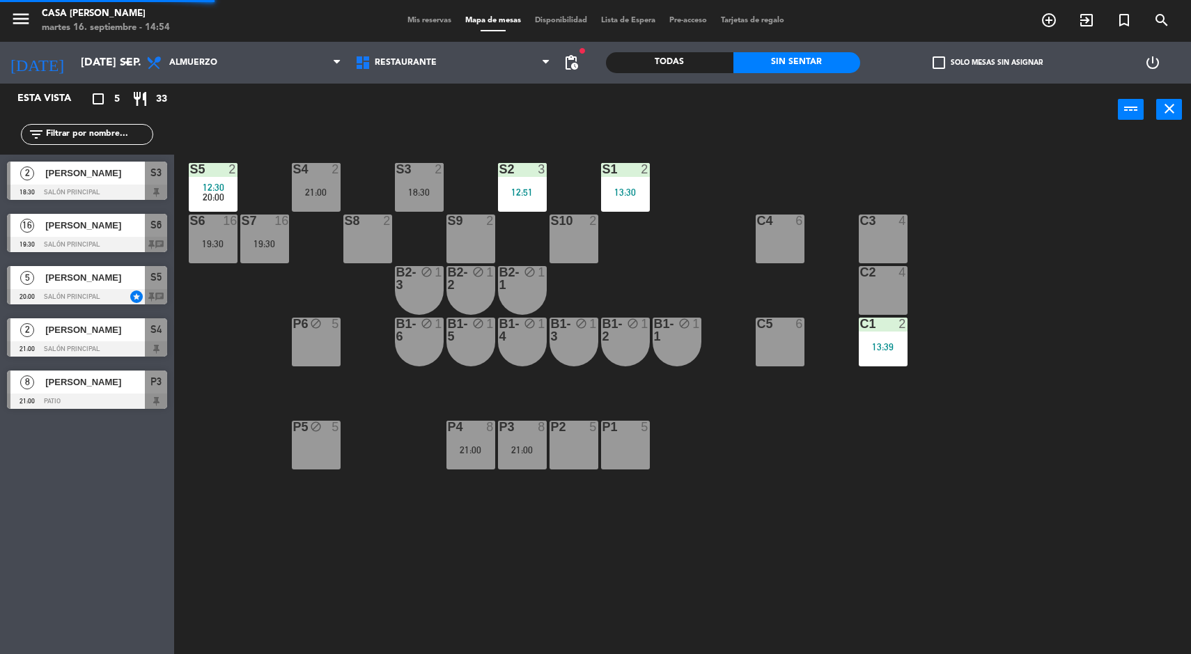
click at [627, 196] on div "13:30" at bounding box center [625, 192] width 49 height 10
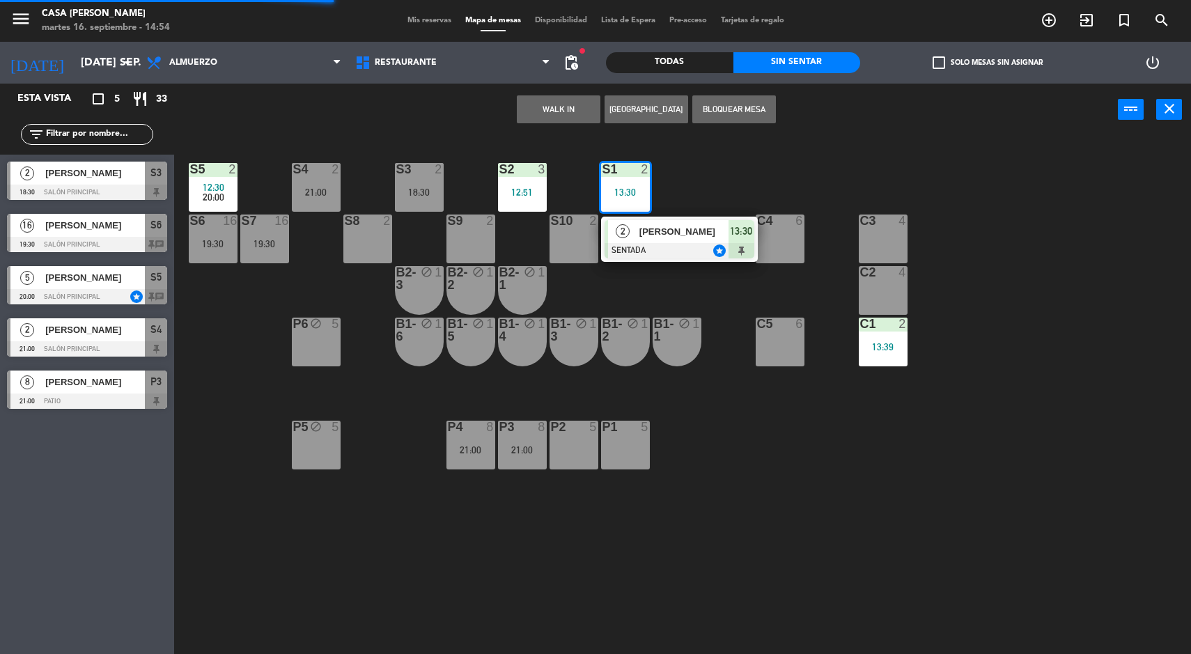
click at [701, 253] on div at bounding box center [680, 250] width 150 height 15
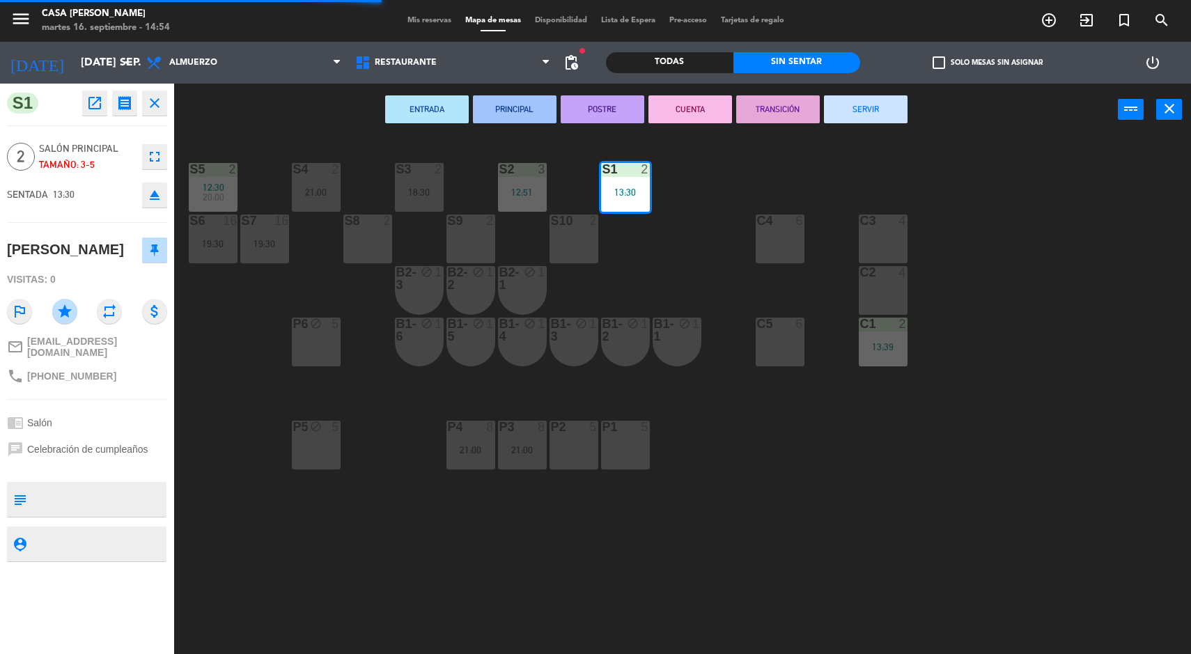
click at [862, 111] on button "SERVIR" at bounding box center [866, 109] width 84 height 28
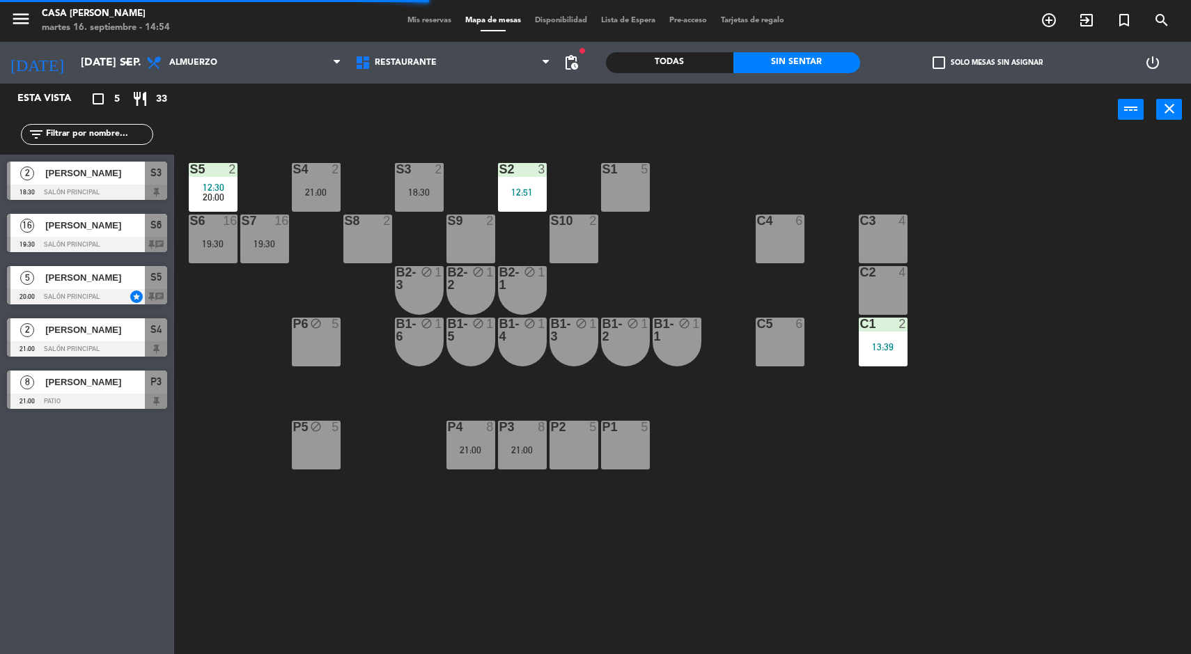
click at [504, 185] on div "S2 3 12:51" at bounding box center [522, 187] width 49 height 49
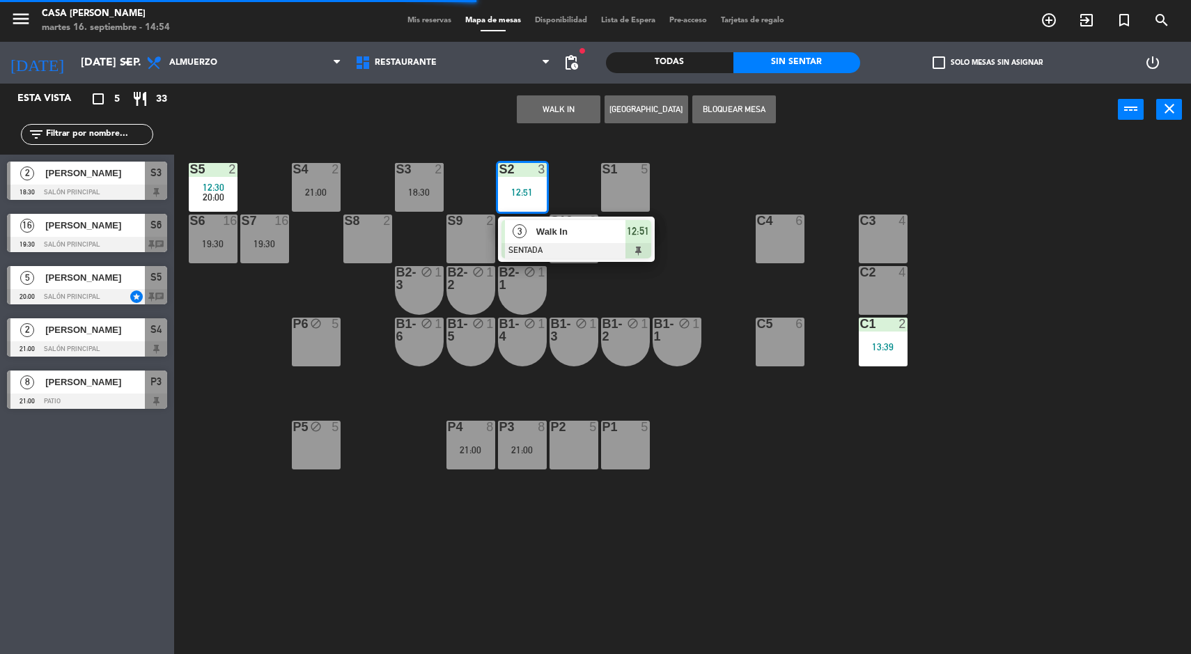
click at [575, 238] on span "Walk In" at bounding box center [580, 231] width 89 height 15
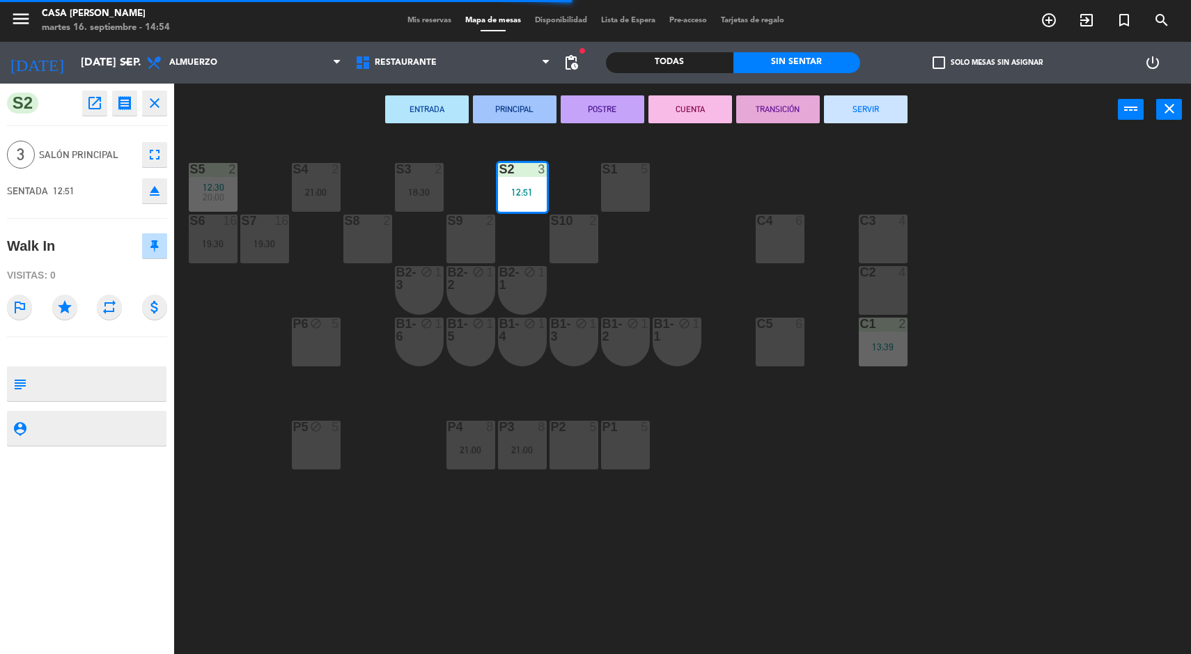
click at [870, 109] on button "SERVIR" at bounding box center [866, 109] width 84 height 28
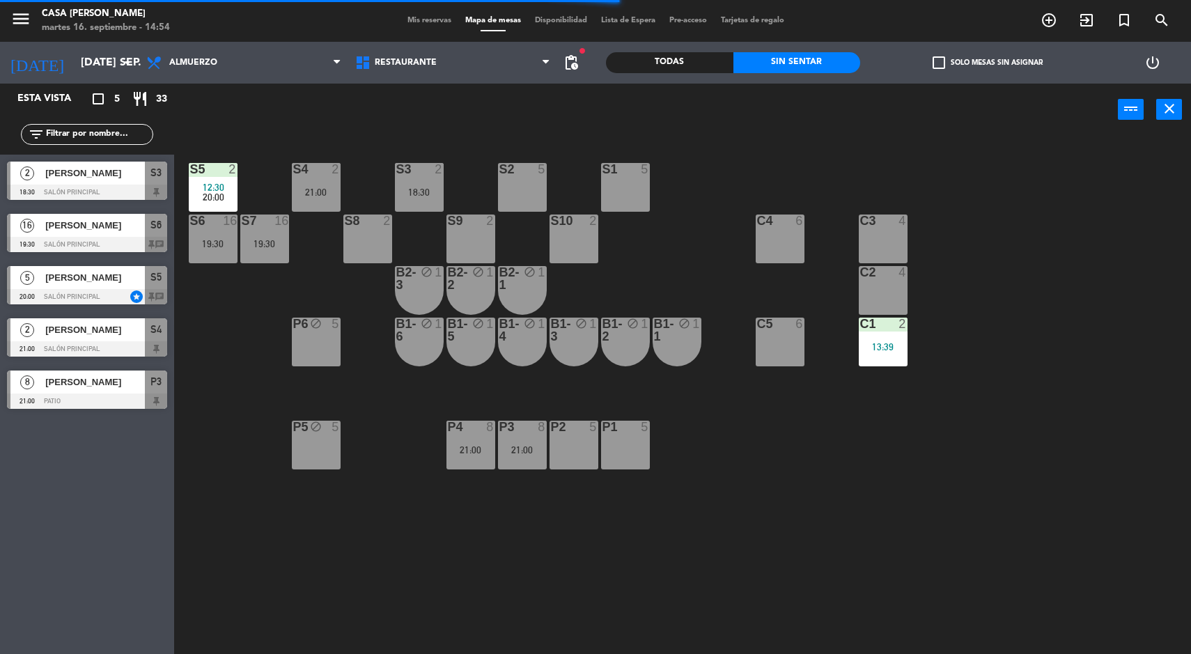
click at [224, 192] on div "20:00" at bounding box center [213, 197] width 49 height 10
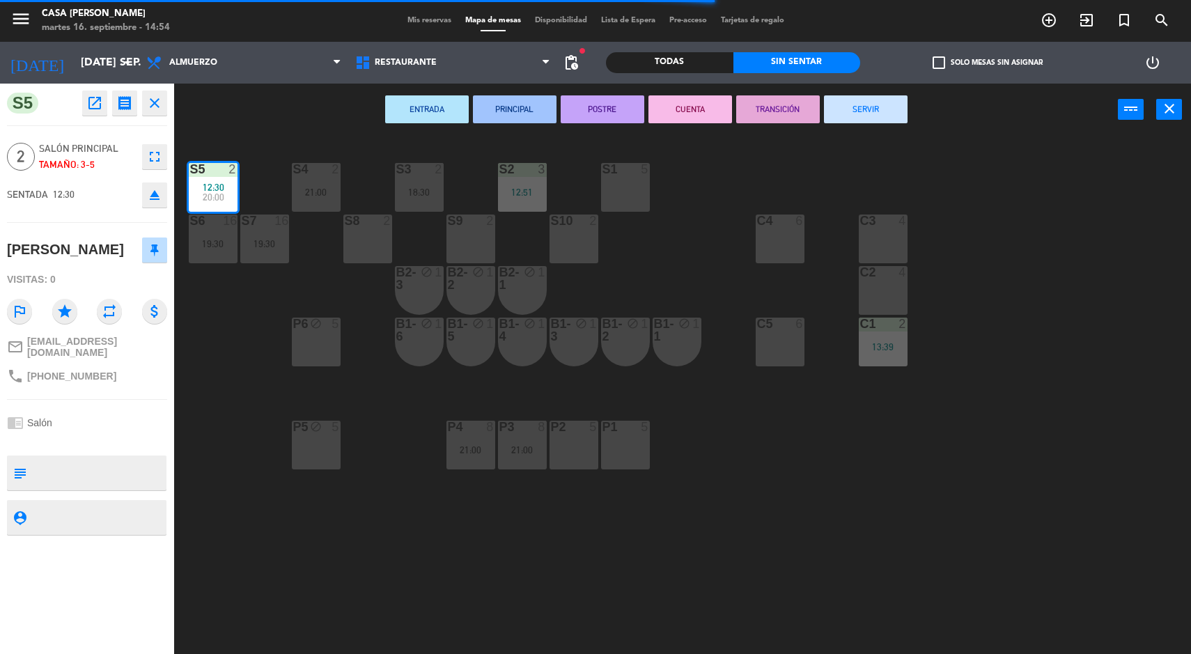
click at [897, 111] on button "SERVIR" at bounding box center [866, 109] width 84 height 28
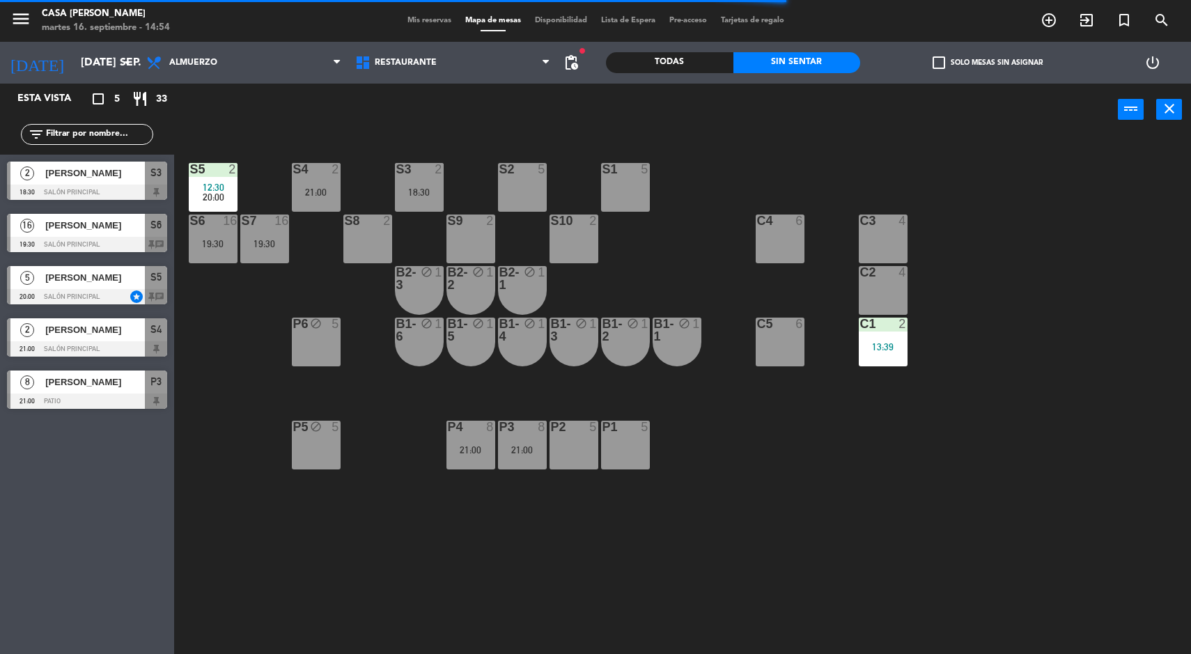
click at [881, 361] on div "C1 2 13:39" at bounding box center [883, 342] width 49 height 49
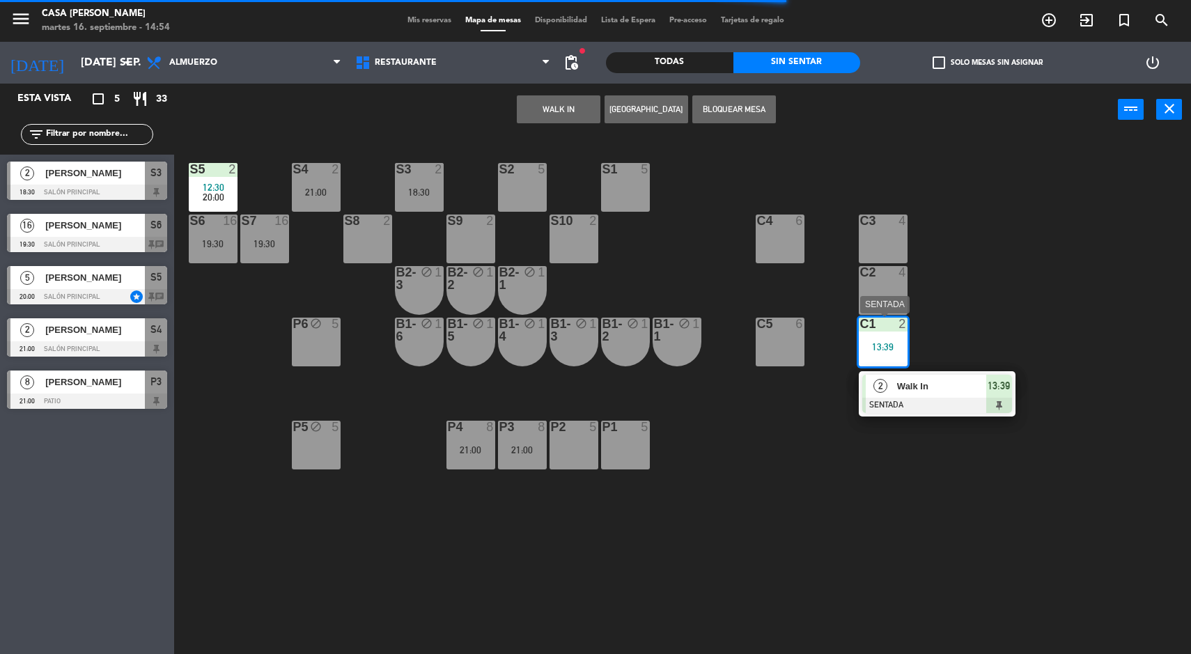
click at [942, 410] on div at bounding box center [937, 405] width 150 height 15
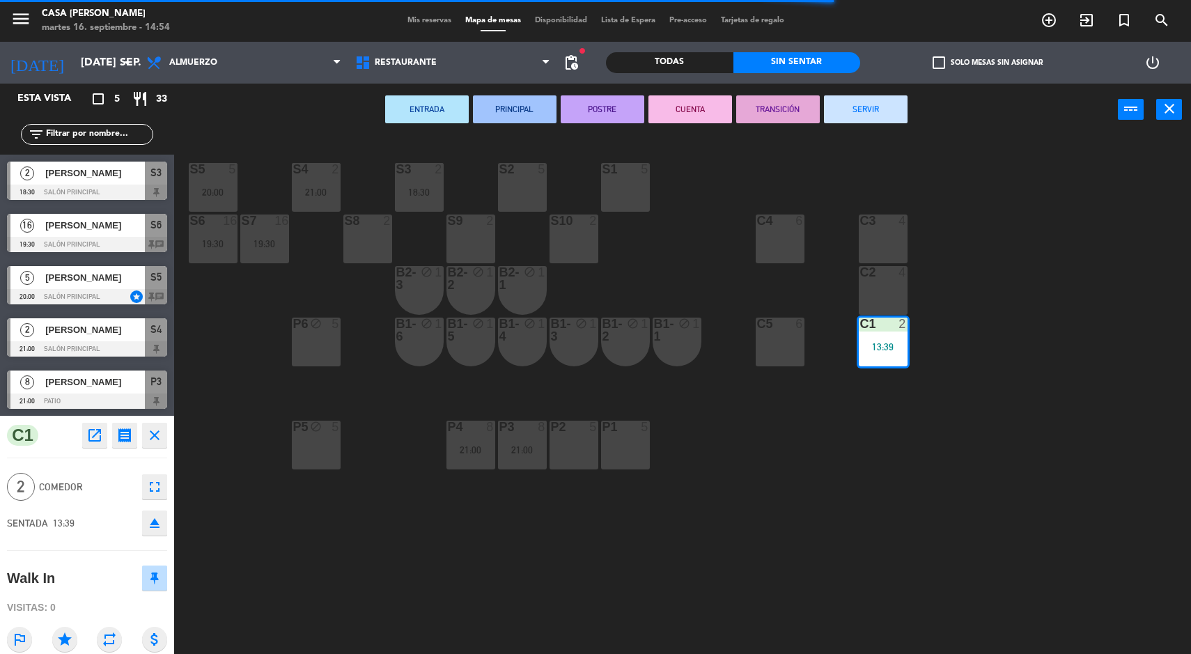
click at [877, 120] on button "SERVIR" at bounding box center [866, 109] width 84 height 28
